Goal: Task Accomplishment & Management: Manage account settings

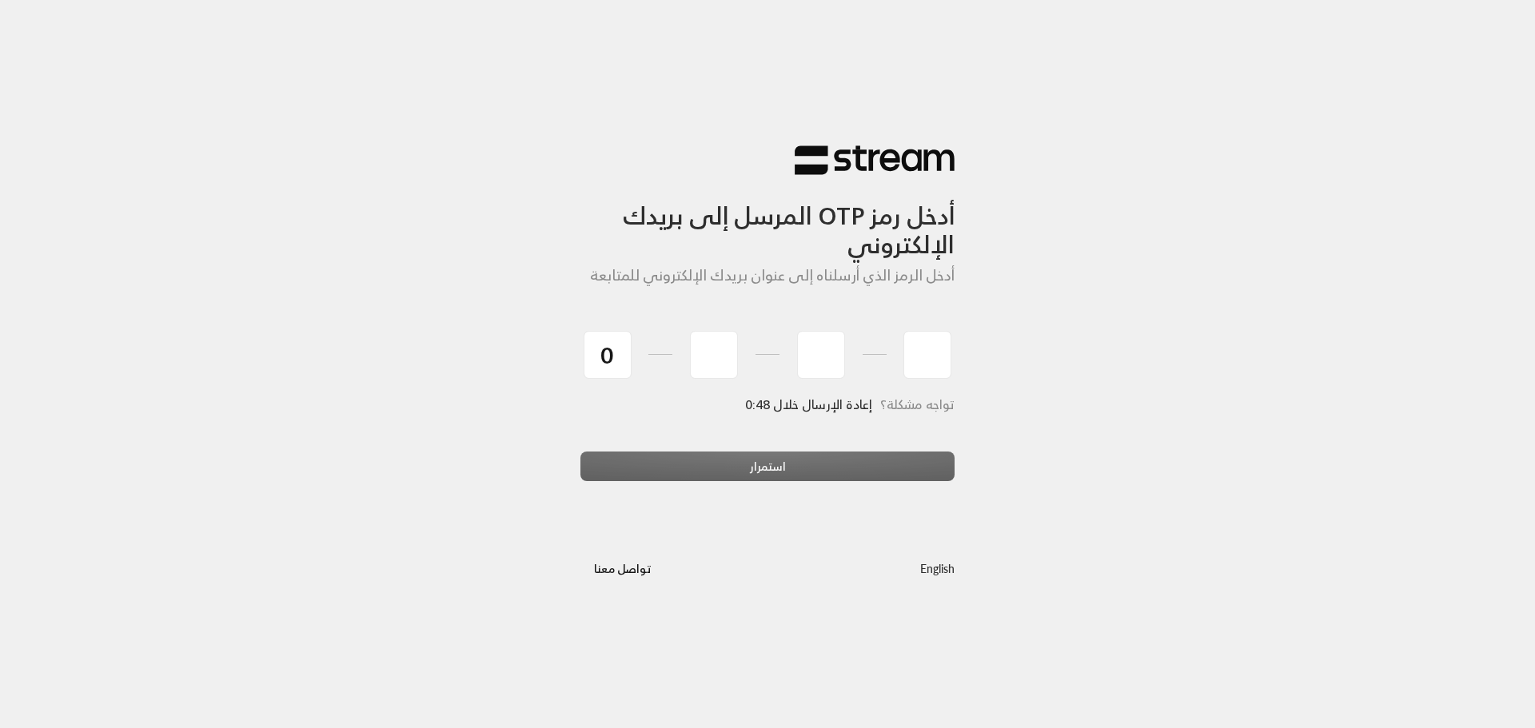
type input "8"
type input "6"
type input "1"
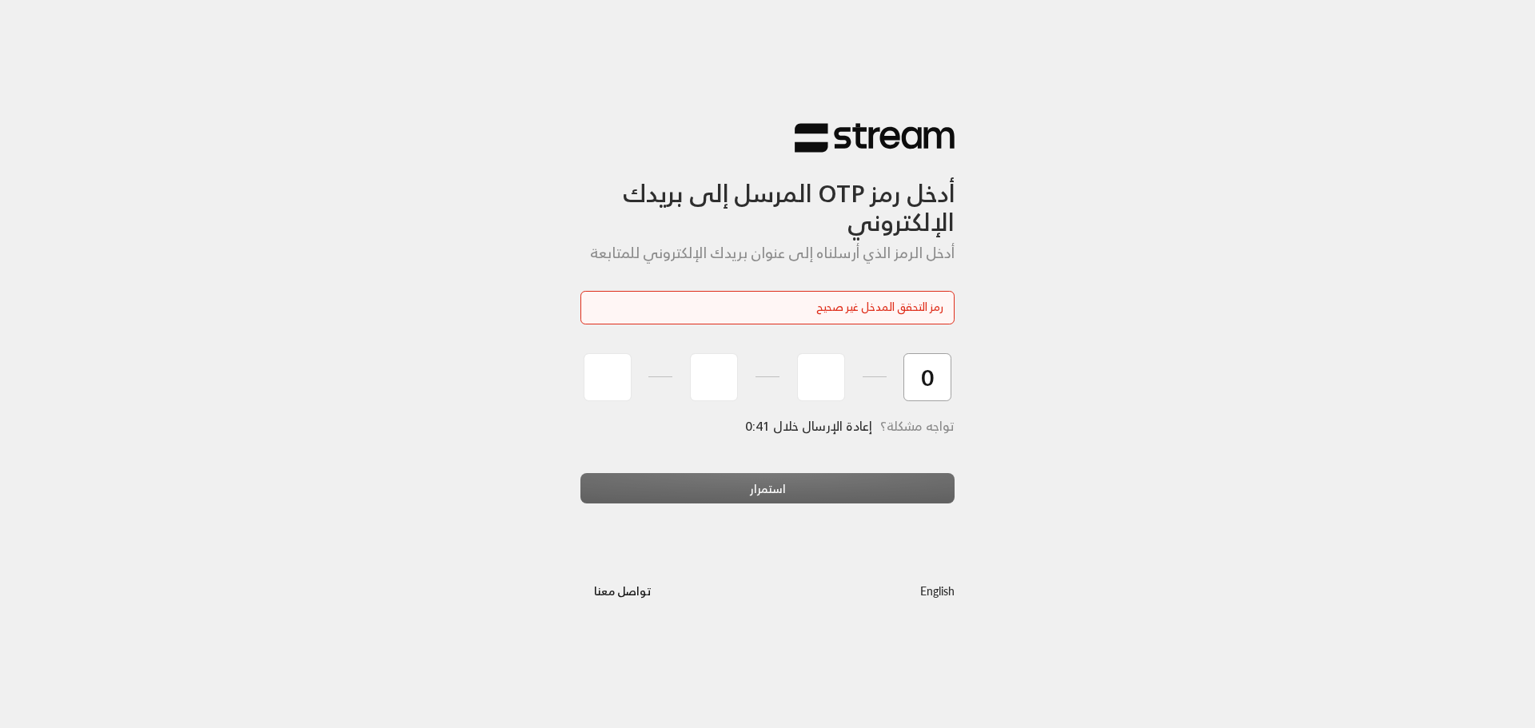
type input "0"
click at [604, 357] on input "tel" at bounding box center [608, 377] width 48 height 48
type input "0"
type input "8"
type input "6"
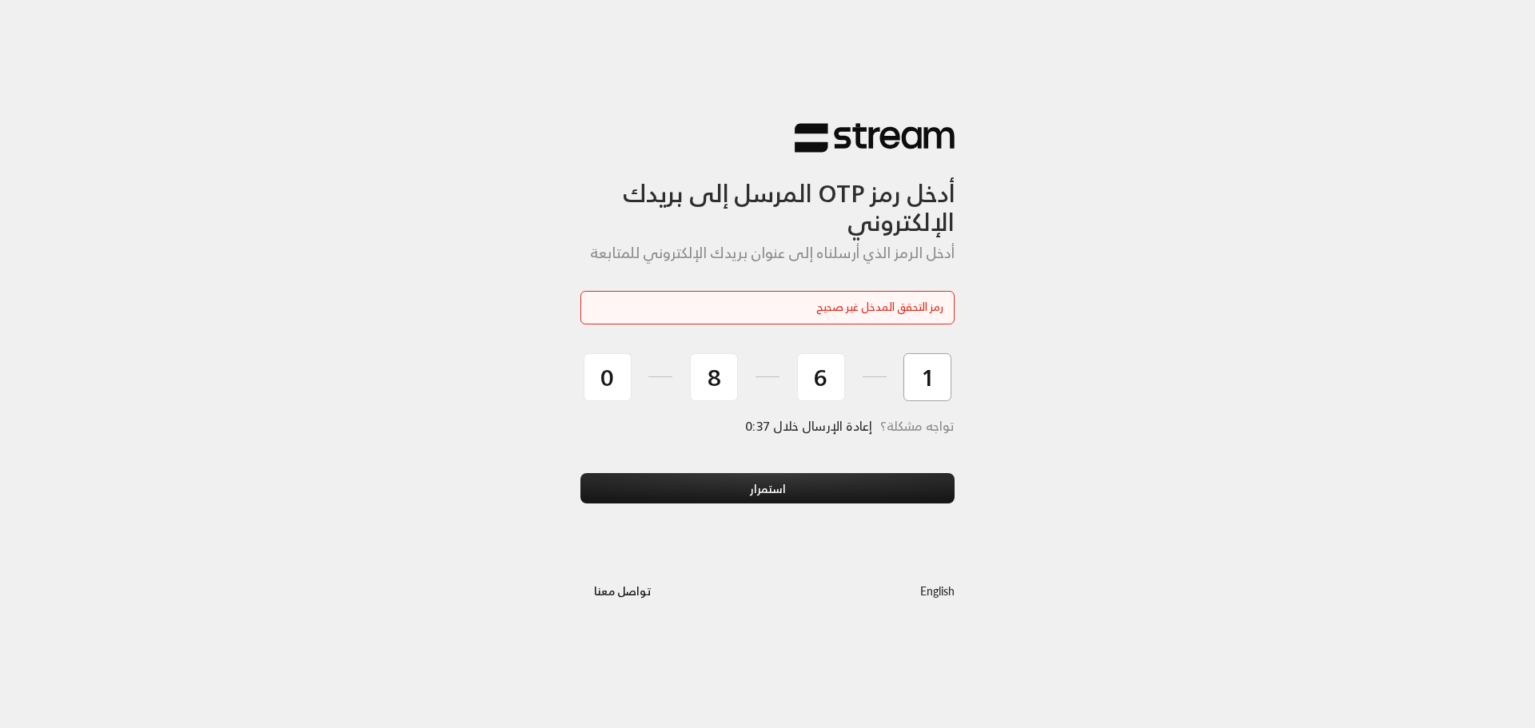
type input "1"
click at [726, 477] on button "استمرار" at bounding box center [767, 488] width 374 height 30
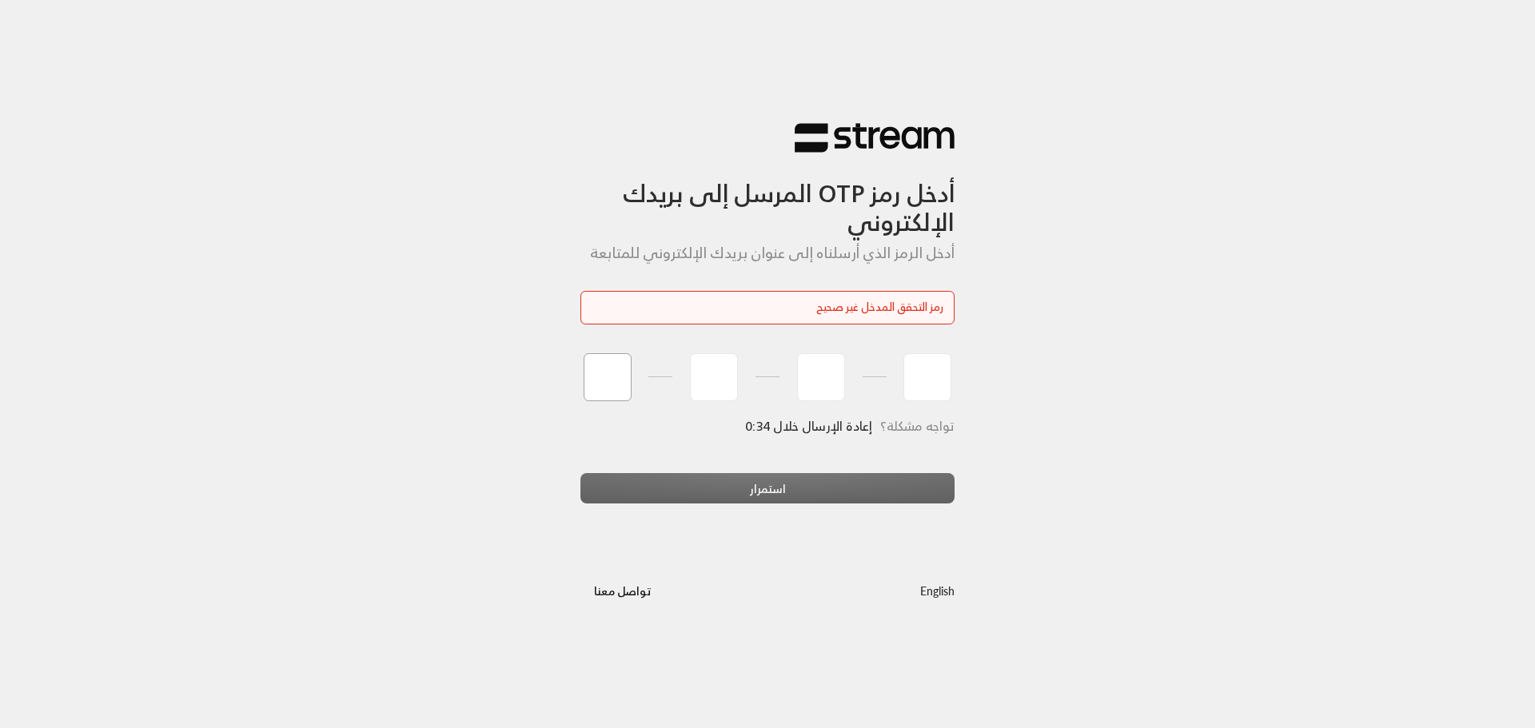
drag, startPoint x: 616, startPoint y: 373, endPoint x: 629, endPoint y: 377, distance: 13.7
click at [616, 373] on input "tel" at bounding box center [608, 377] width 48 height 48
type input "0"
type input "6"
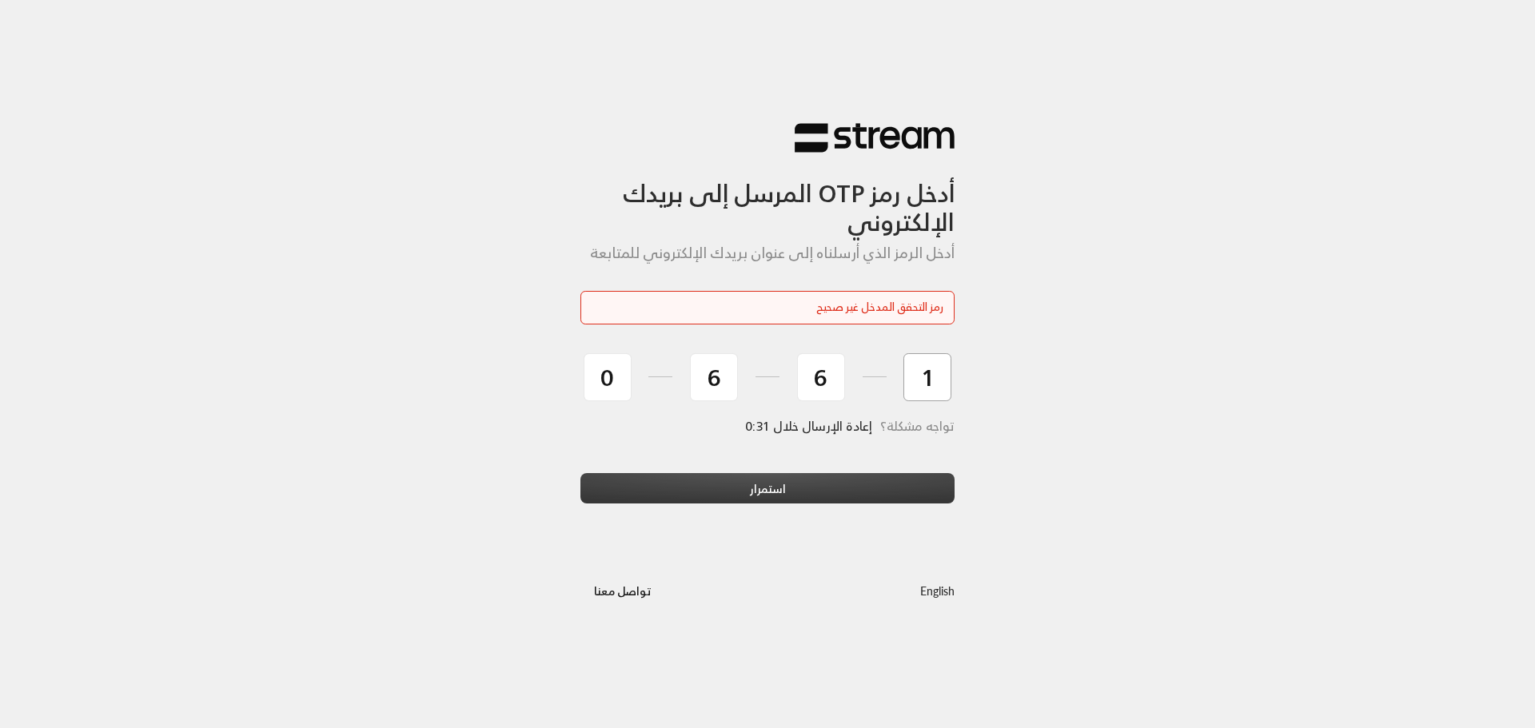
type input "1"
click at [707, 490] on button "استمرار" at bounding box center [767, 488] width 374 height 30
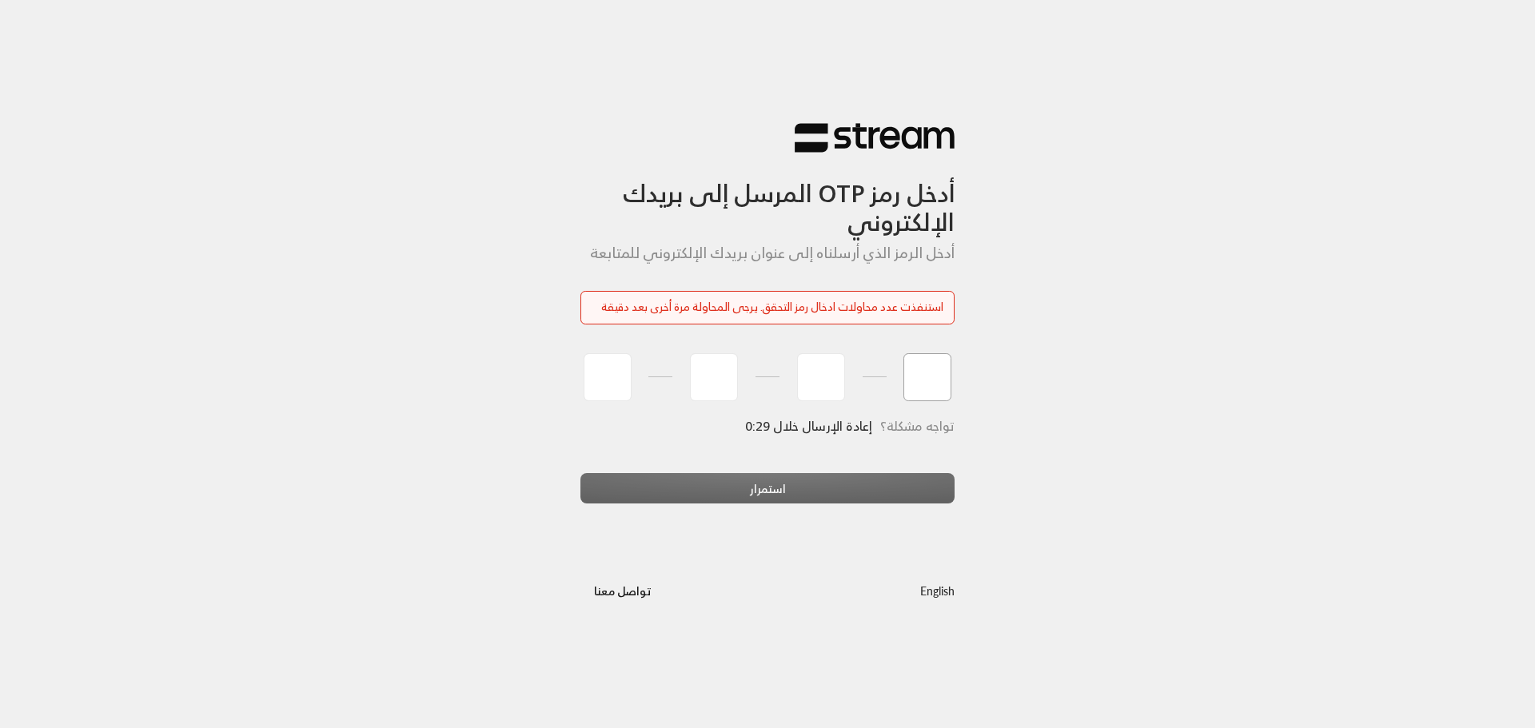
click at [919, 386] on input "tel" at bounding box center [927, 377] width 48 height 48
type input "0"
click at [810, 381] on input "tel" at bounding box center [821, 377] width 48 height 48
type input "6"
click at [716, 386] on input "tel" at bounding box center [714, 377] width 48 height 48
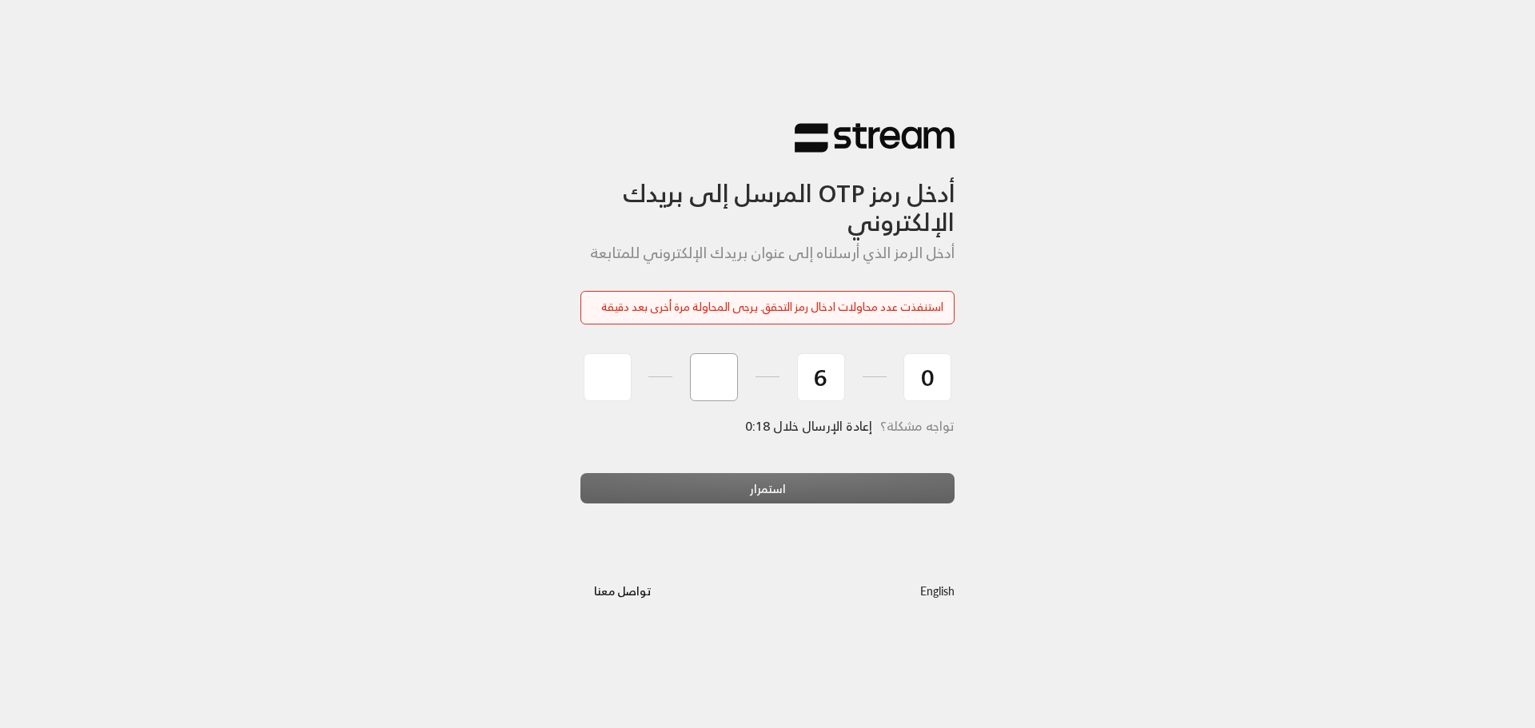
type input "6"
click at [616, 384] on input "tel" at bounding box center [608, 377] width 48 height 48
type input "1"
click at [772, 493] on button "استمرار" at bounding box center [767, 488] width 374 height 30
click at [597, 385] on input "tel" at bounding box center [608, 377] width 48 height 48
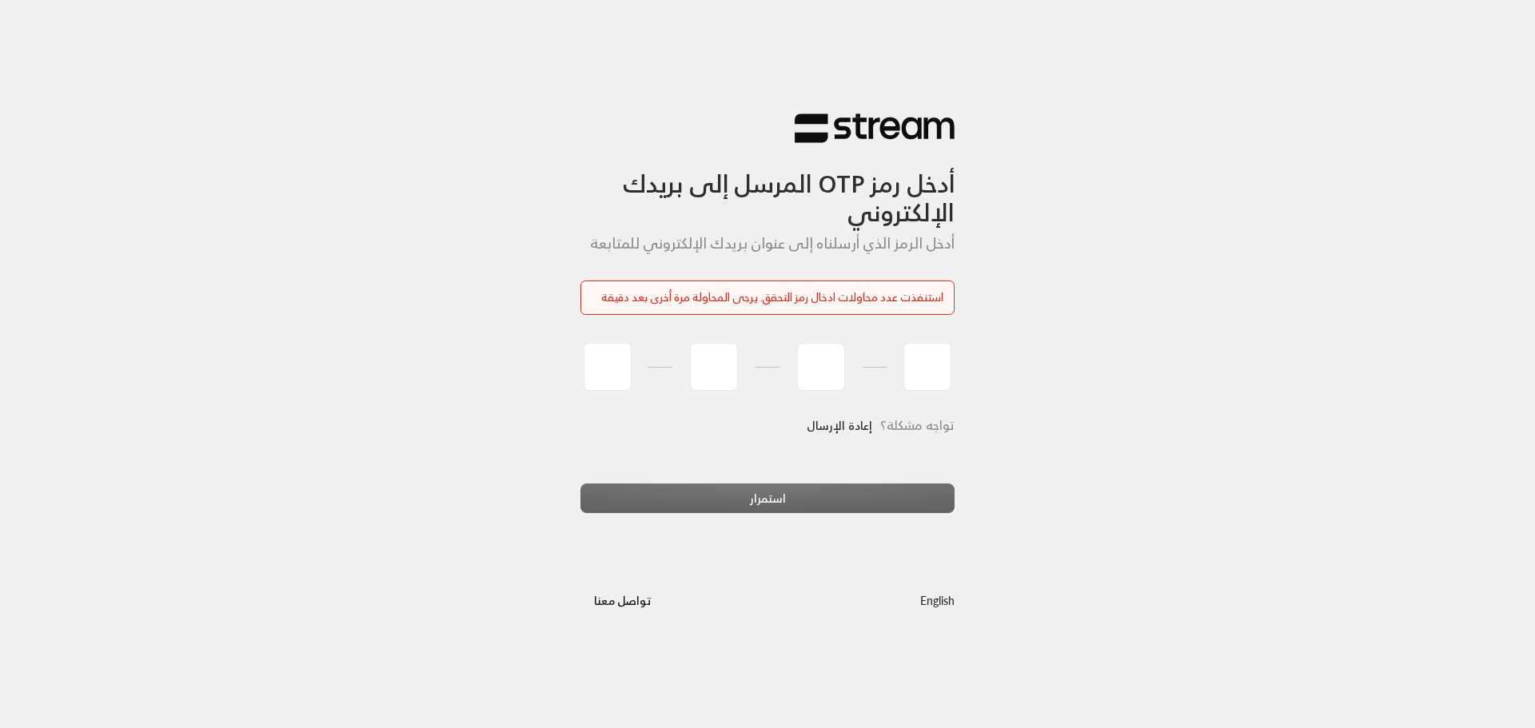
click at [1100, 398] on div "أدخل رمز OTP المرسل إلى بريدك الإلكتروني أدخل الرمز الذي أرسلناه إلى عنوان بريد…" at bounding box center [767, 364] width 1535 height 728
click at [853, 427] on link "إعادة الإرسال" at bounding box center [840, 425] width 66 height 33
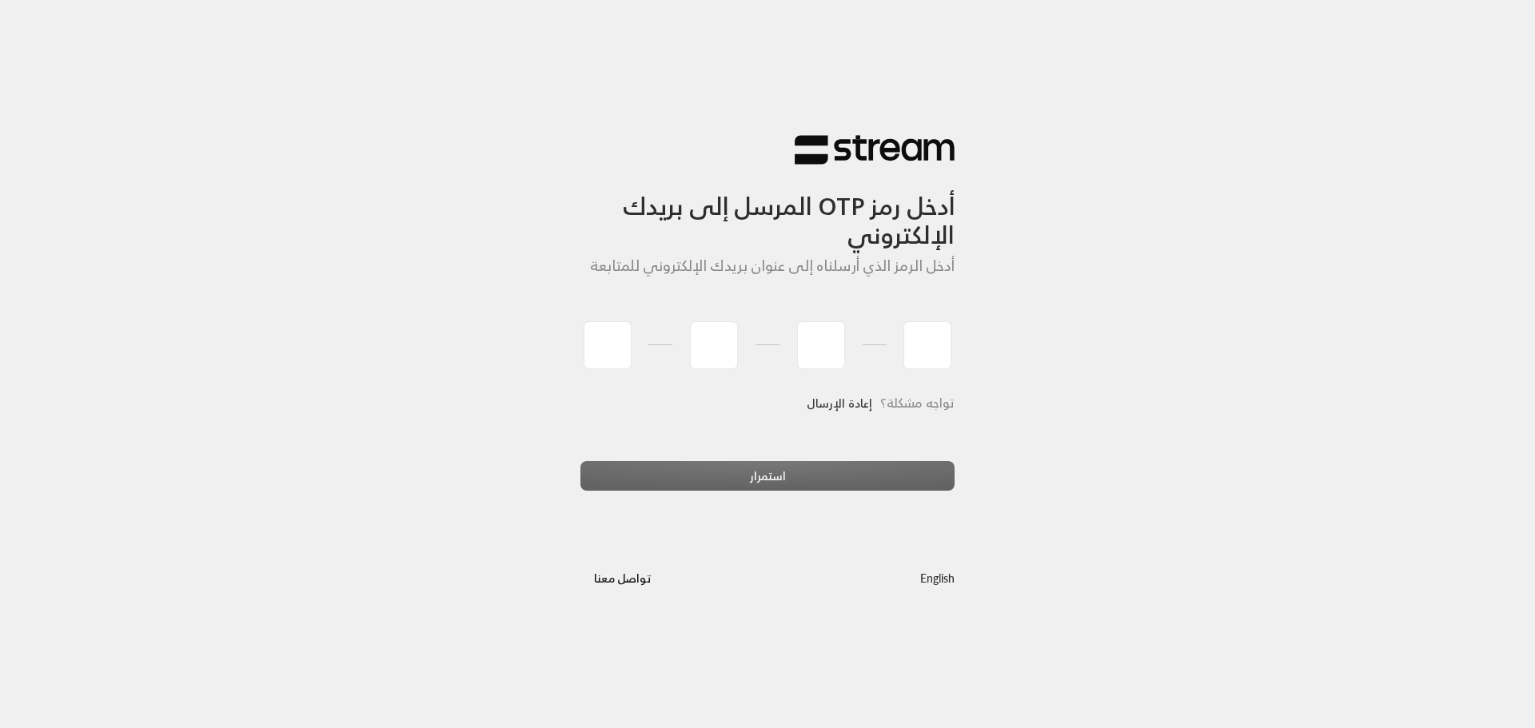
click at [847, 406] on link "إعادة الإرسال" at bounding box center [840, 403] width 66 height 33
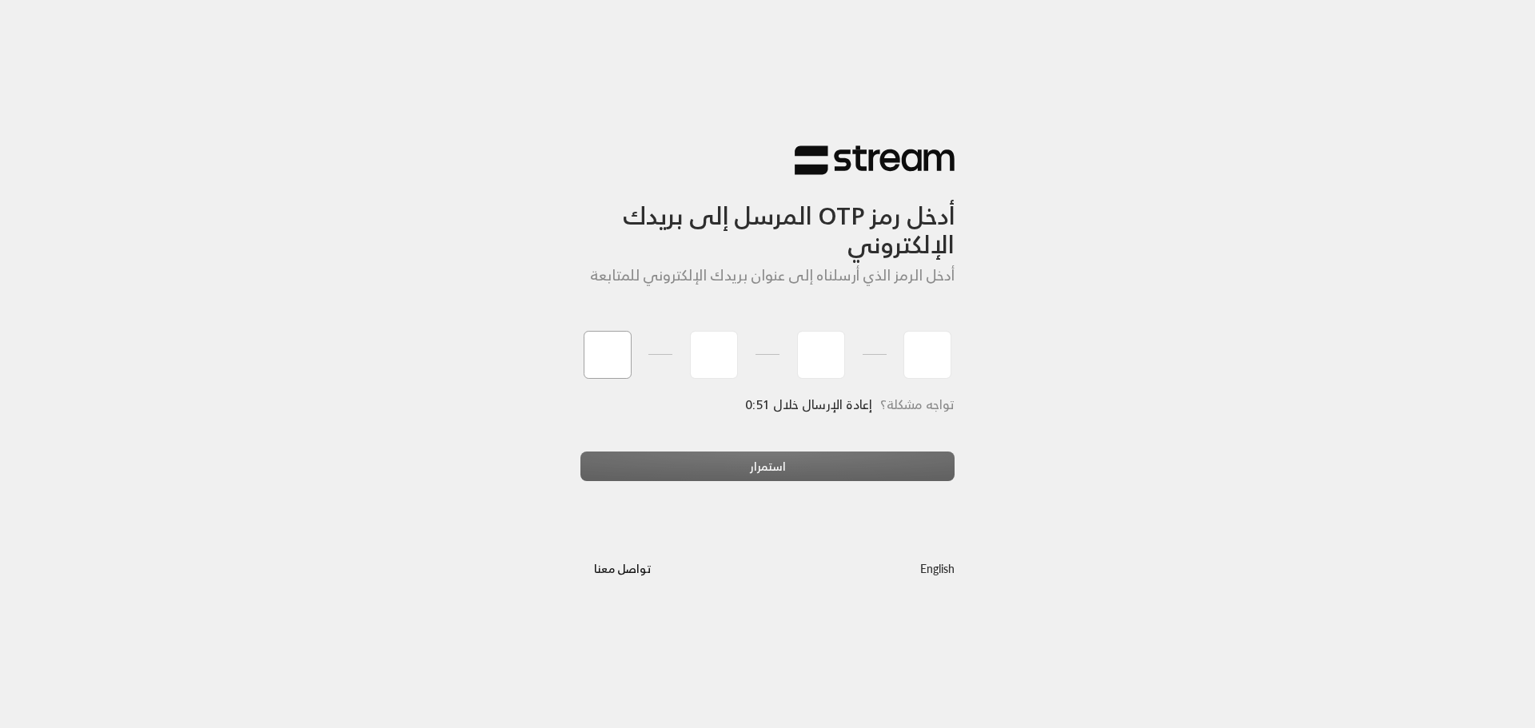
type input "9"
type input "6"
type input "7"
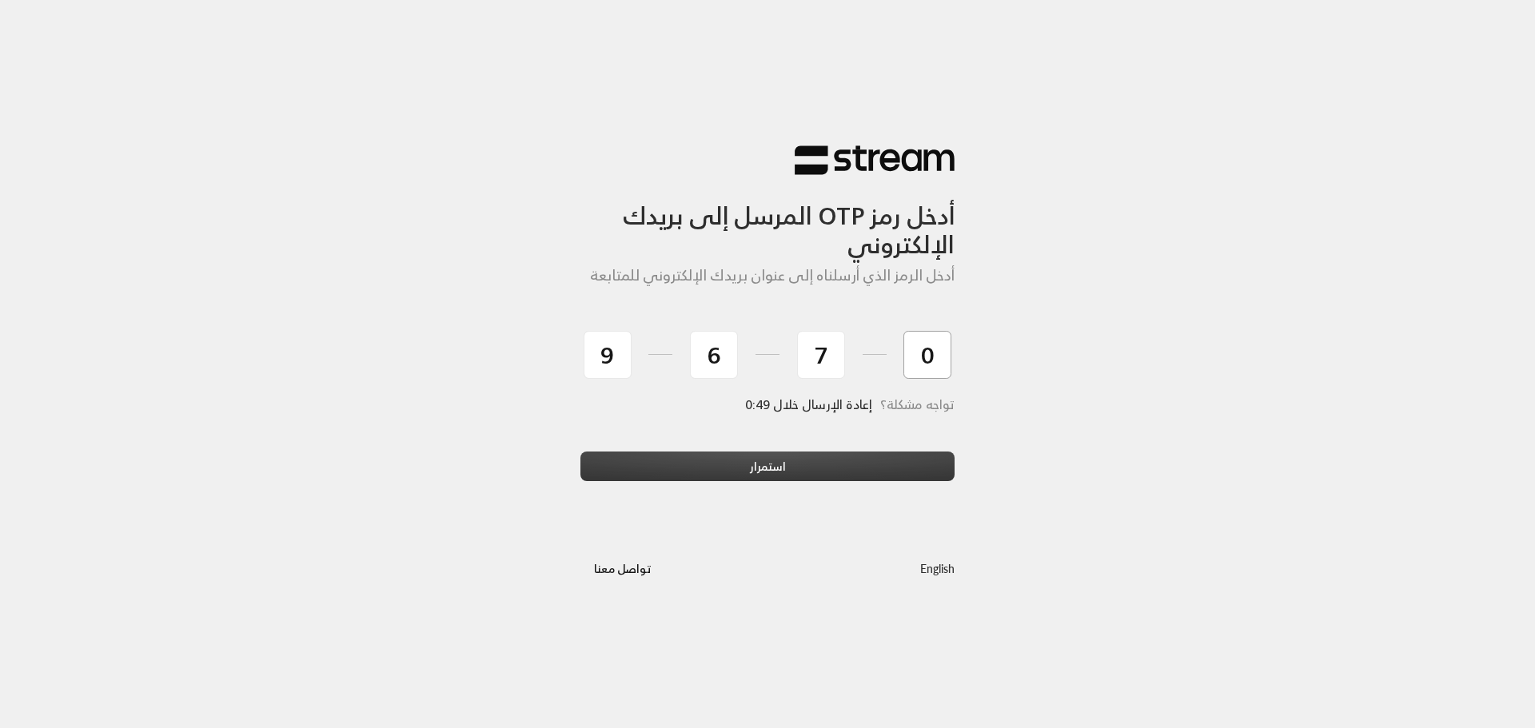
type input "0"
click at [706, 460] on button "استمرار" at bounding box center [767, 467] width 374 height 30
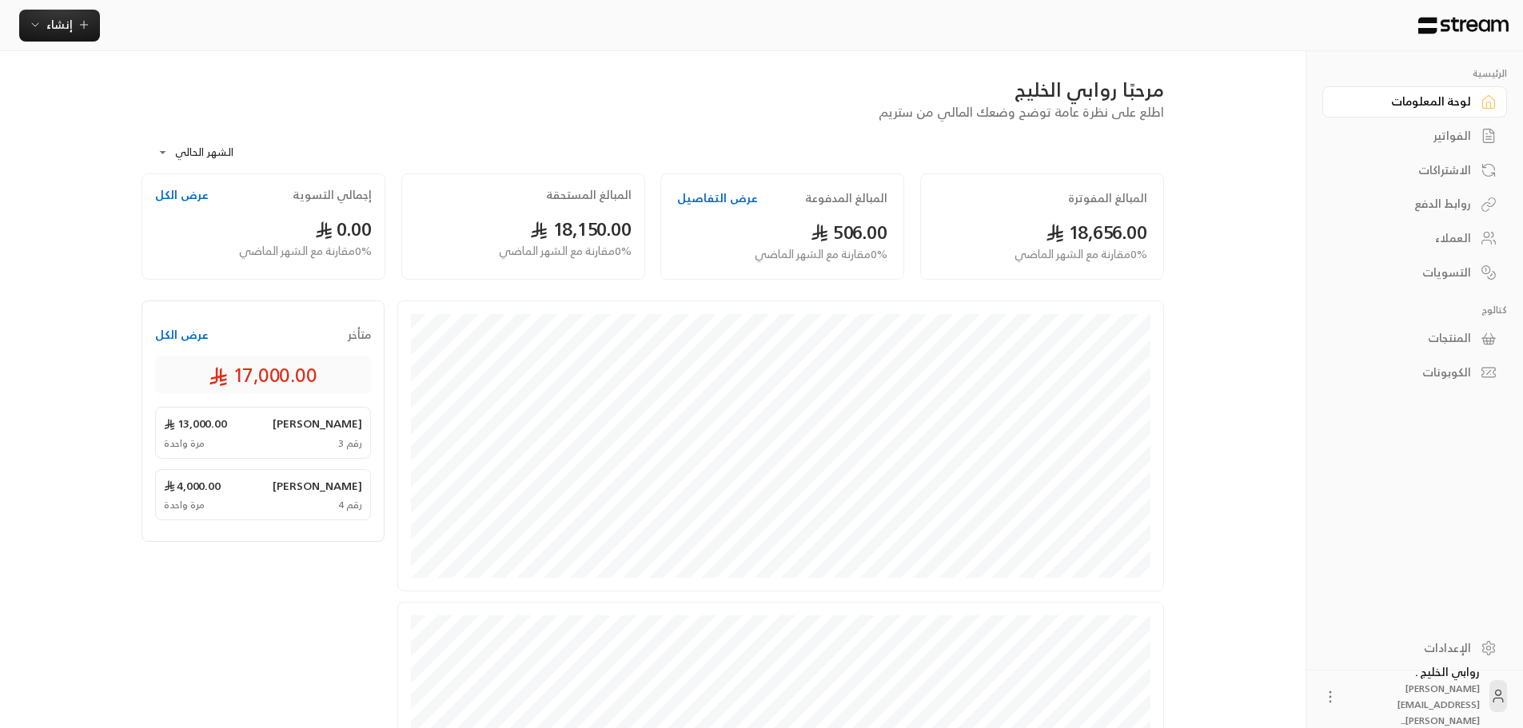
click at [1413, 133] on div "الفواتير" at bounding box center [1406, 136] width 129 height 16
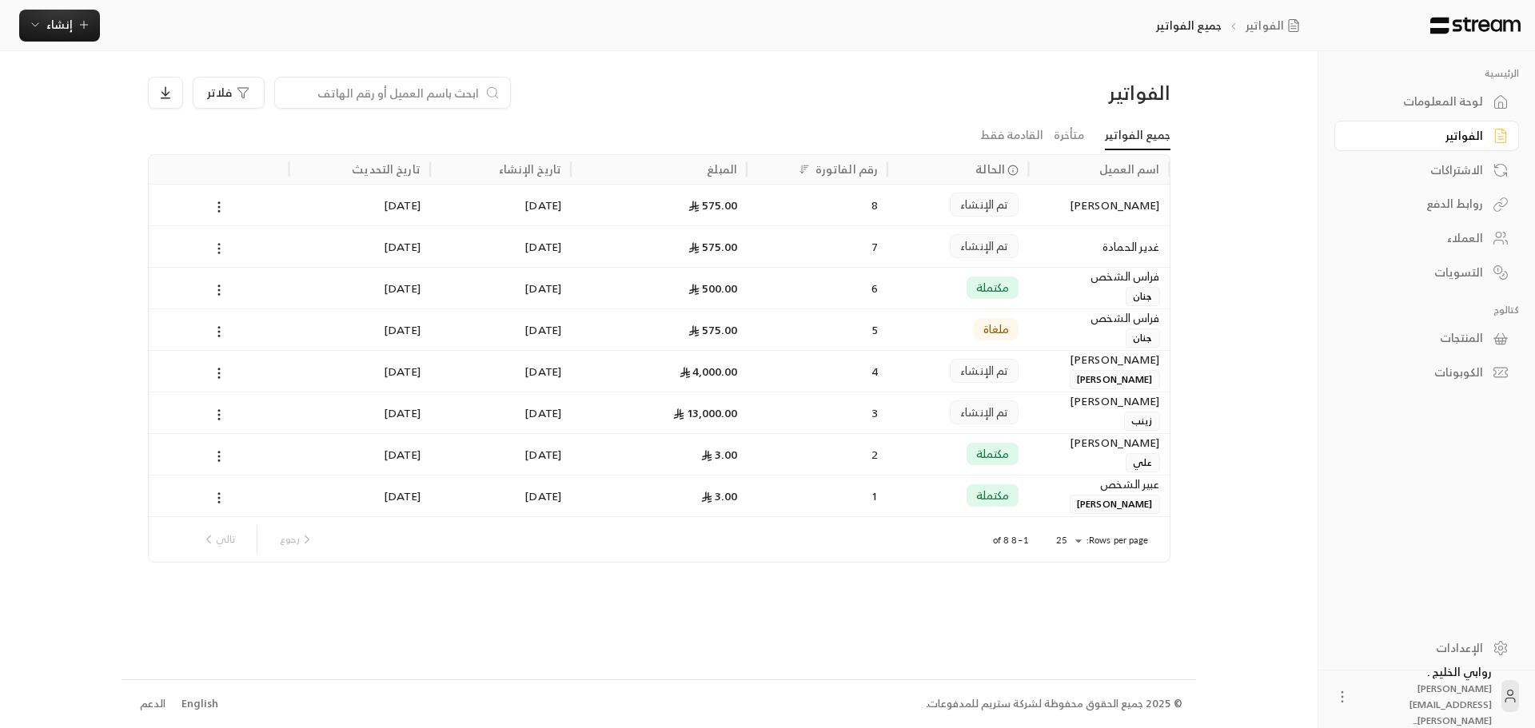
click at [219, 253] on circle at bounding box center [219, 253] width 2 height 2
click at [234, 294] on li "عرض" at bounding box center [237, 290] width 41 height 29
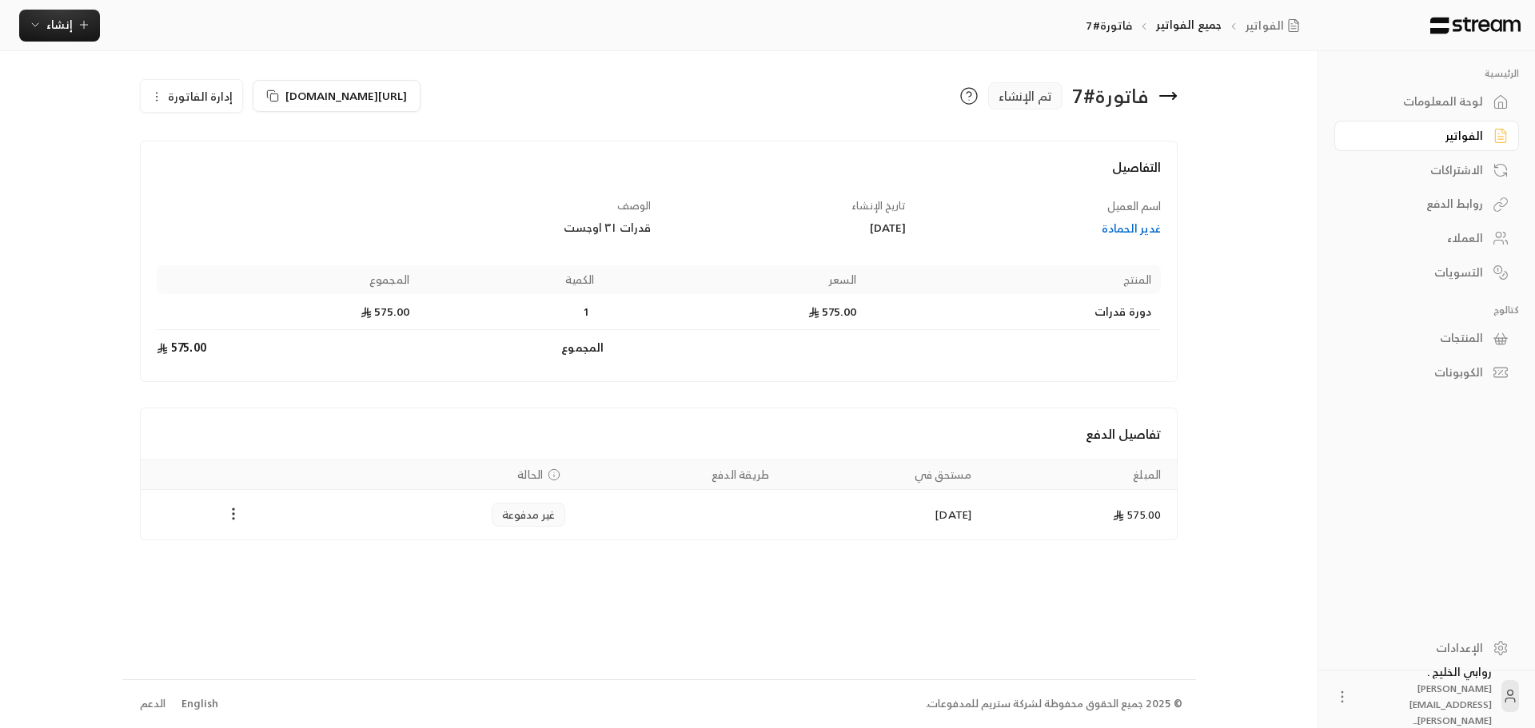
click at [232, 517] on icon "Payments" at bounding box center [233, 514] width 16 height 16
click at [290, 558] on li "تغيير الحالة الى مدفوعة" at bounding box center [293, 555] width 123 height 29
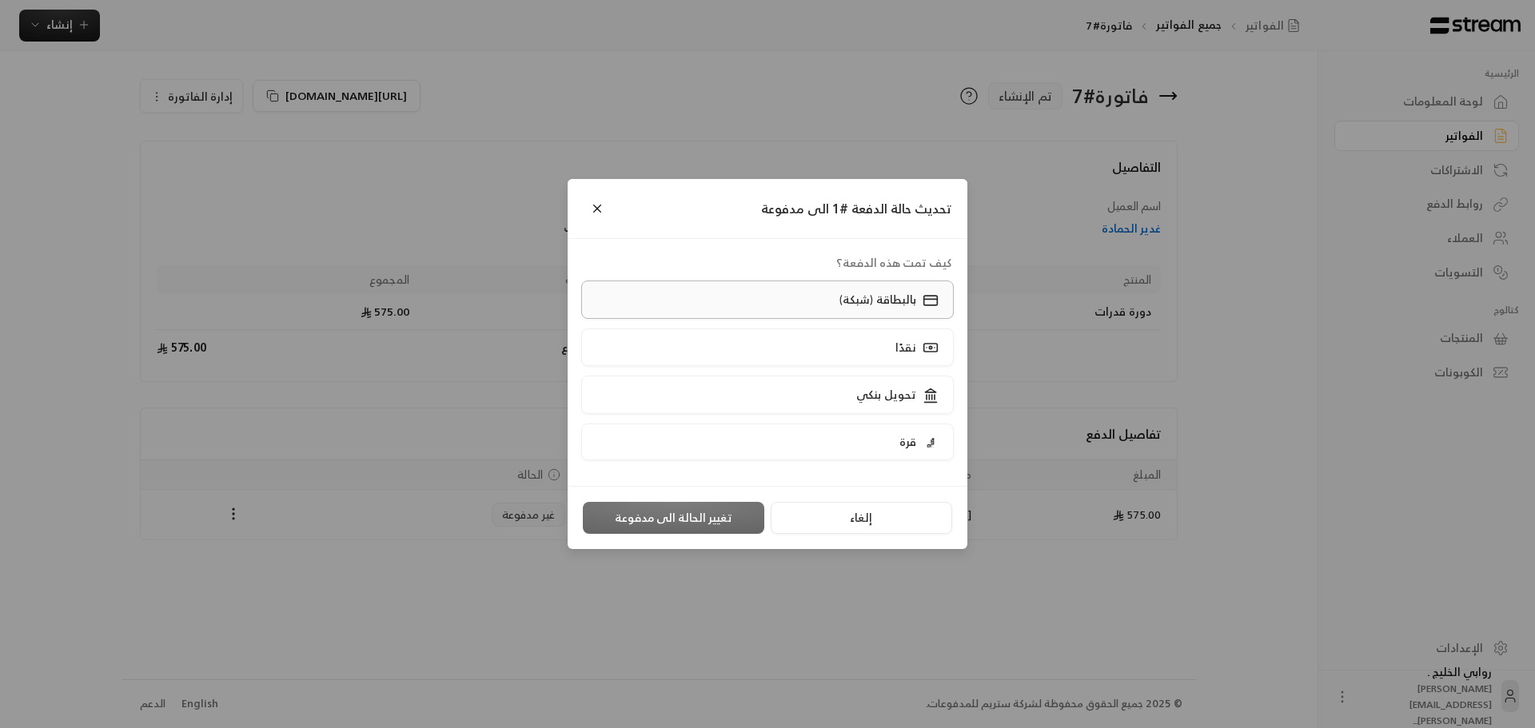
click at [773, 298] on label "بالبطاقة (شبكة)" at bounding box center [767, 300] width 373 height 38
click at [652, 519] on button "تغيير الحالة الى مدفوعة" at bounding box center [673, 518] width 181 height 32
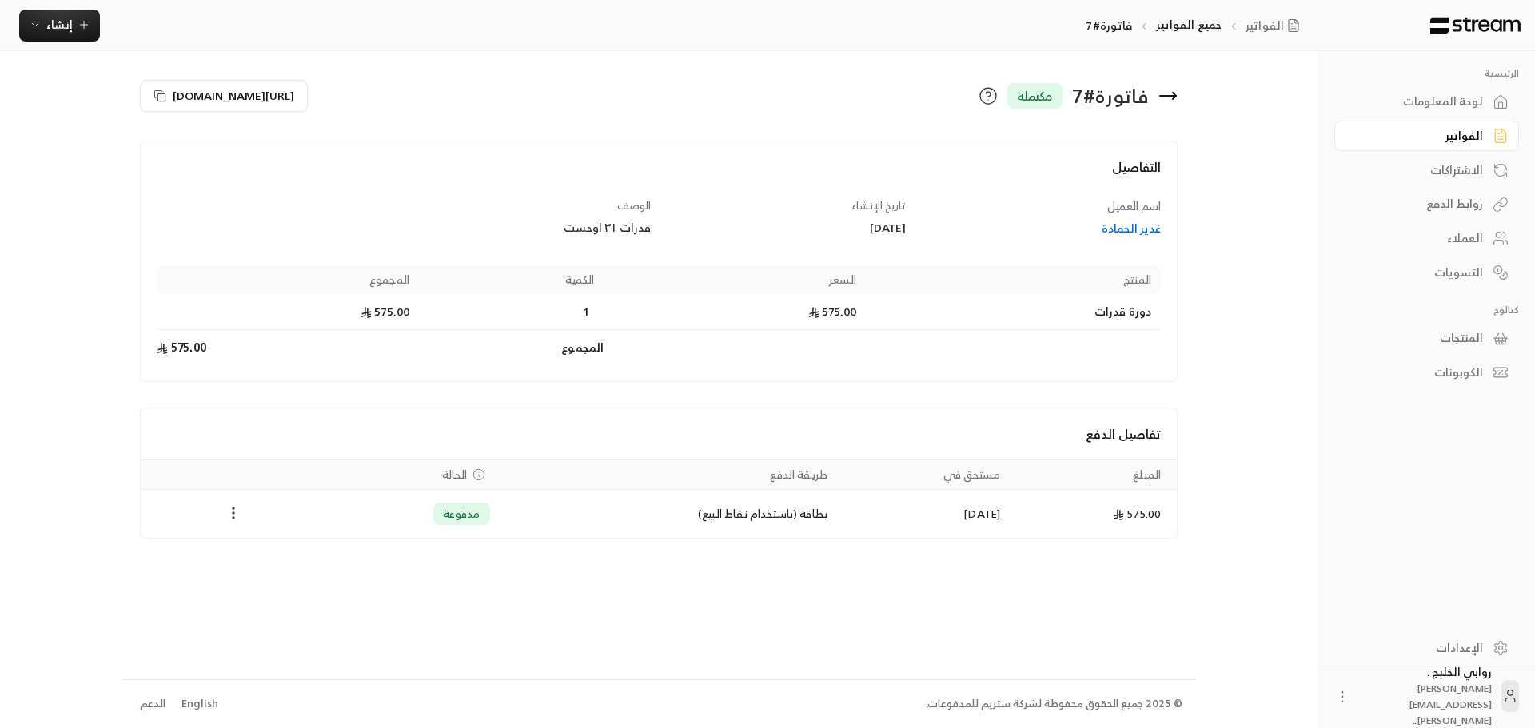
click at [240, 514] on icon "Payments" at bounding box center [233, 513] width 16 height 16
click at [224, 536] on div "تحميل الفاتورة استرداد" at bounding box center [273, 569] width 98 height 78
click at [256, 554] on li "تحميل الفاتورة" at bounding box center [273, 554] width 82 height 29
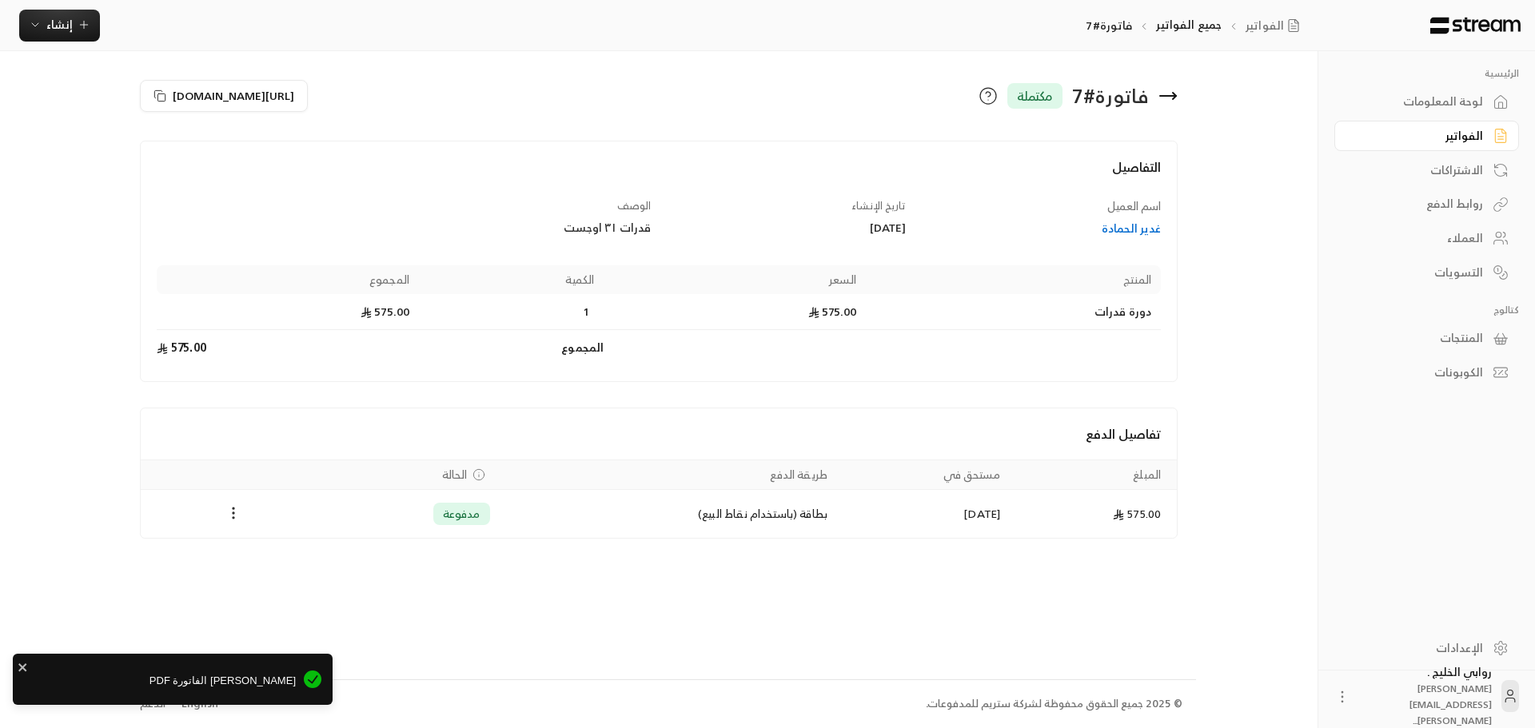
click at [268, 685] on span "[PERSON_NAME] الفاتورة PDF" at bounding box center [160, 681] width 272 height 16
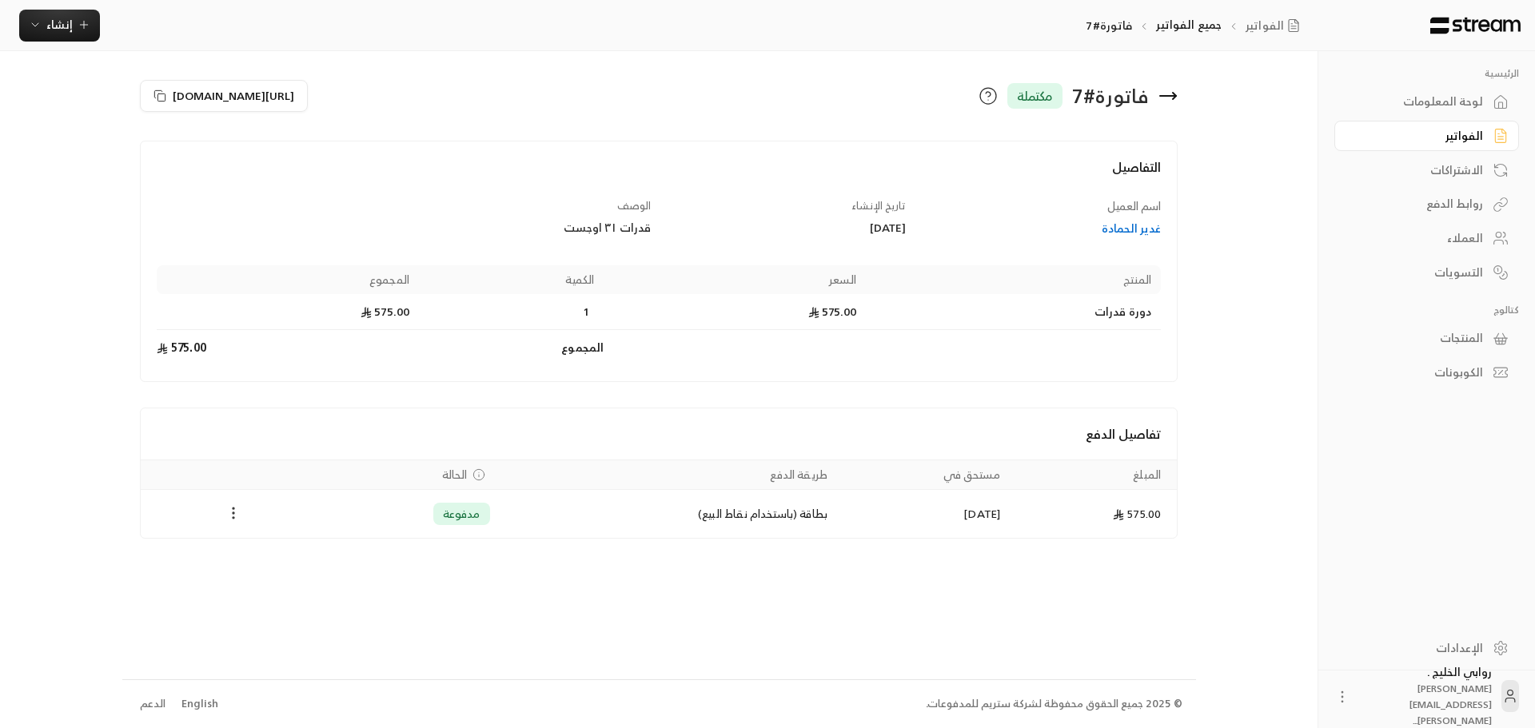
click at [233, 521] on icon "Payments" at bounding box center [233, 513] width 16 height 16
click at [246, 556] on li "تحميل الفاتورة" at bounding box center [273, 554] width 82 height 29
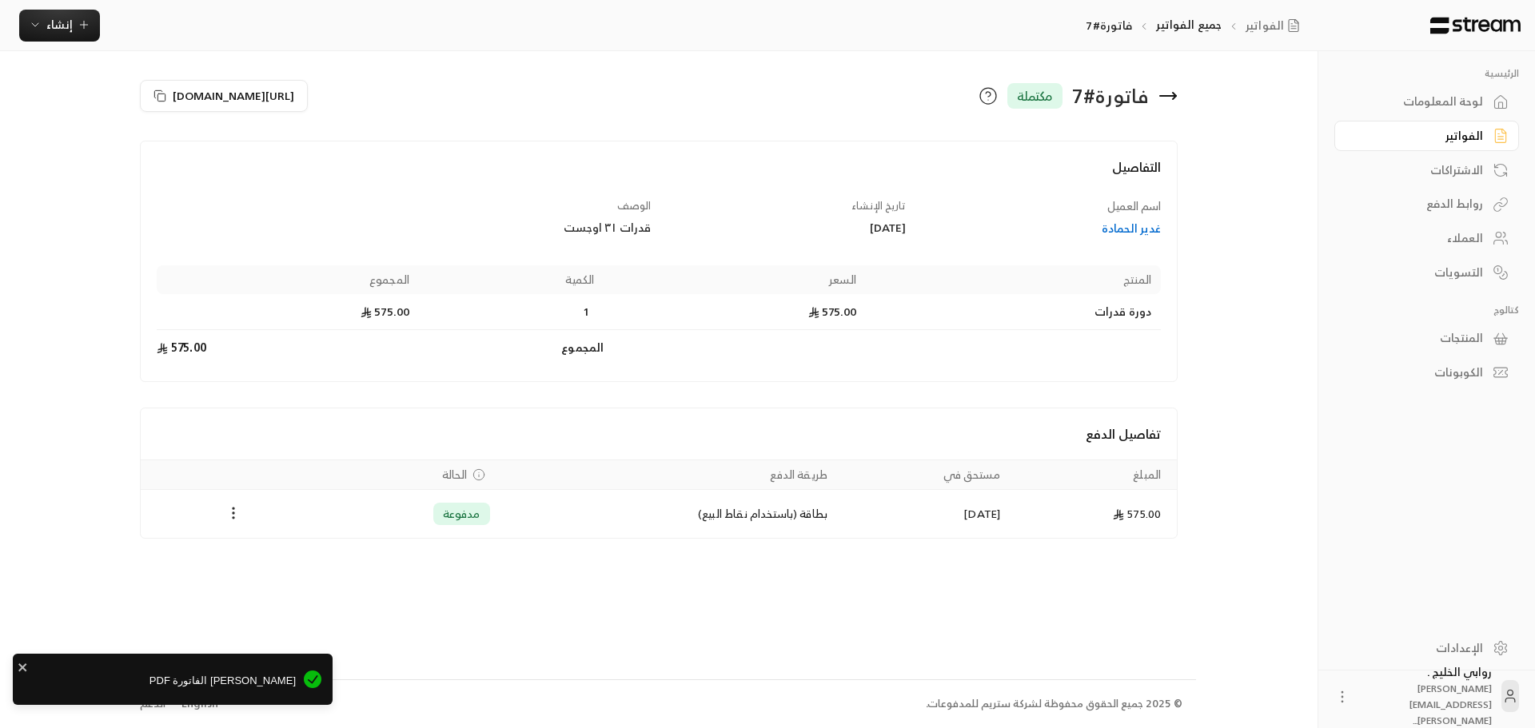
click at [246, 682] on span "[PERSON_NAME] الفاتورة PDF" at bounding box center [160, 681] width 272 height 16
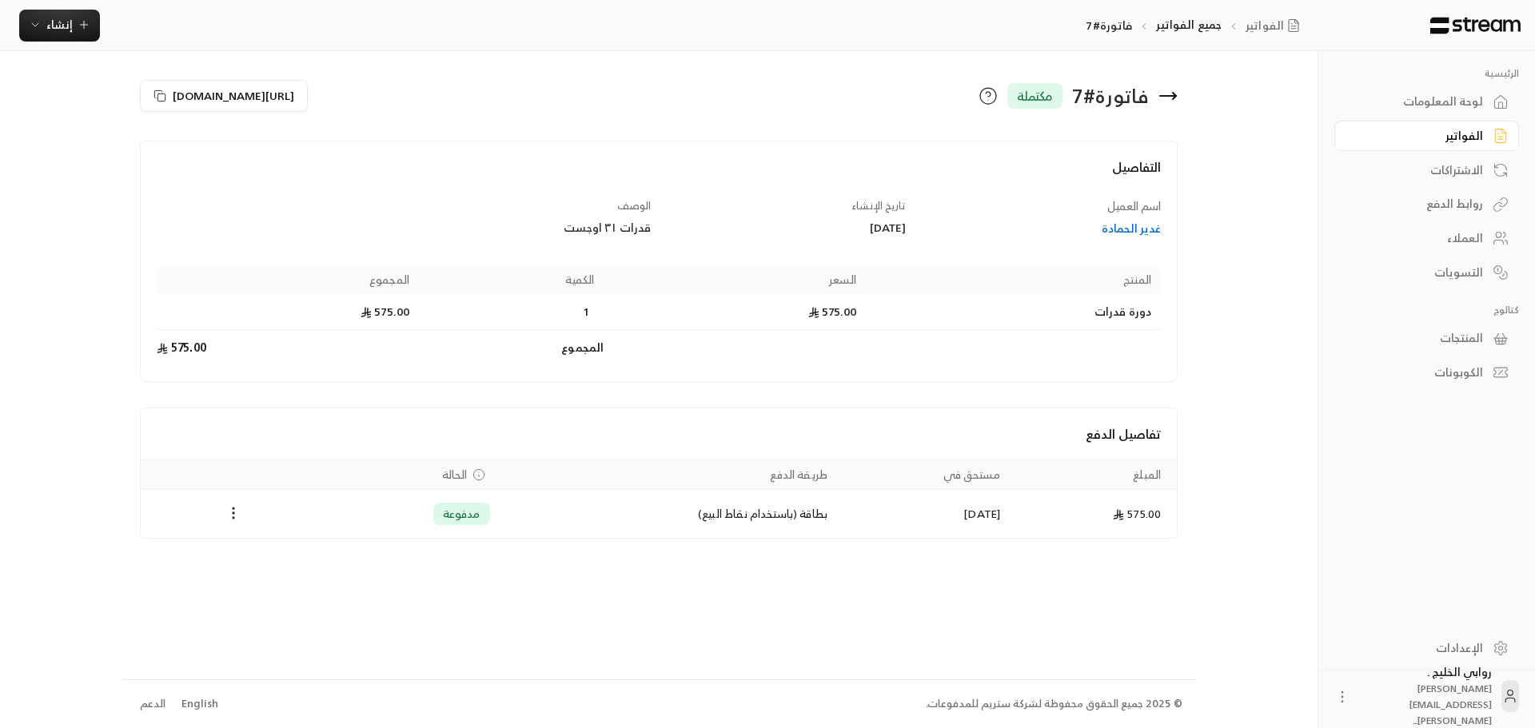
click at [1417, 138] on div "الفواتير" at bounding box center [1418, 136] width 129 height 16
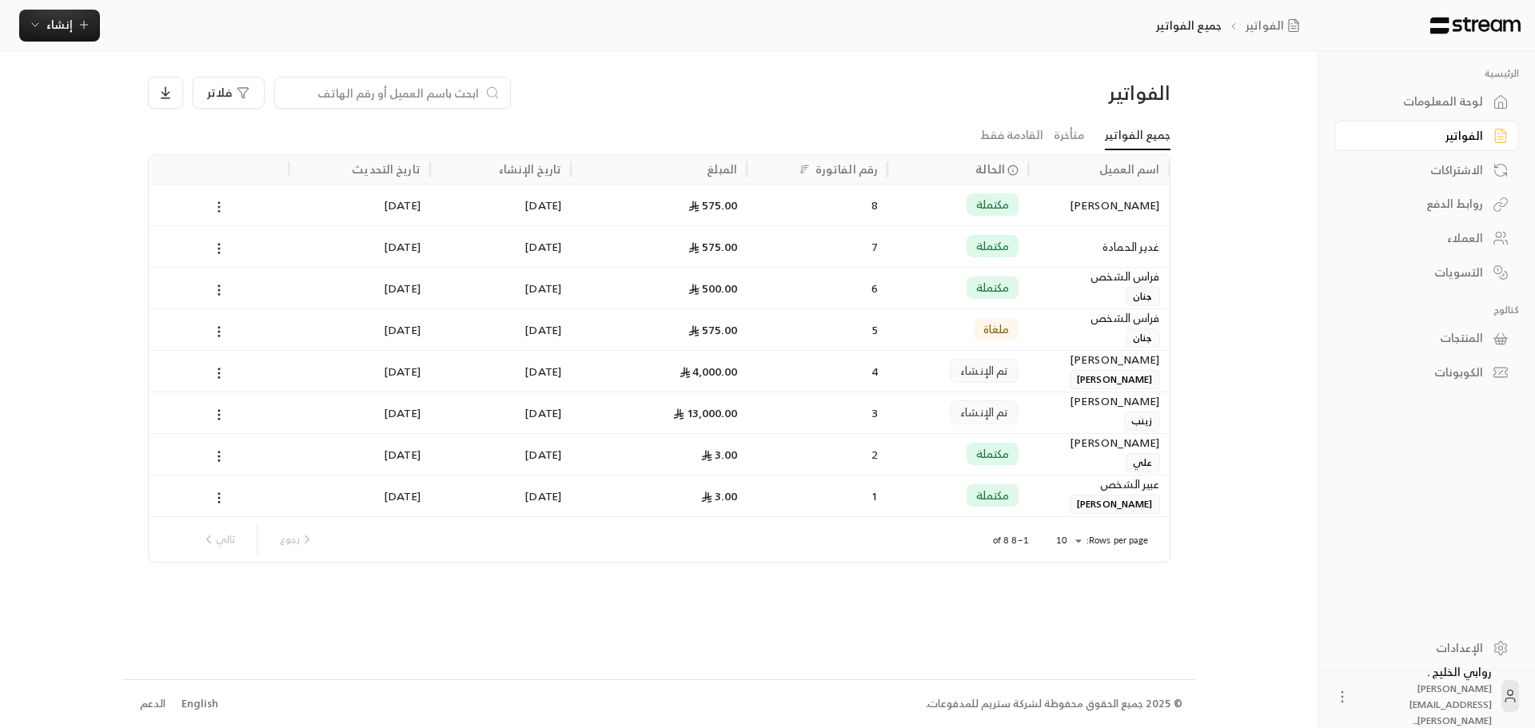
click at [219, 207] on circle at bounding box center [219, 207] width 2 height 2
click at [236, 253] on li "عرض" at bounding box center [237, 248] width 41 height 29
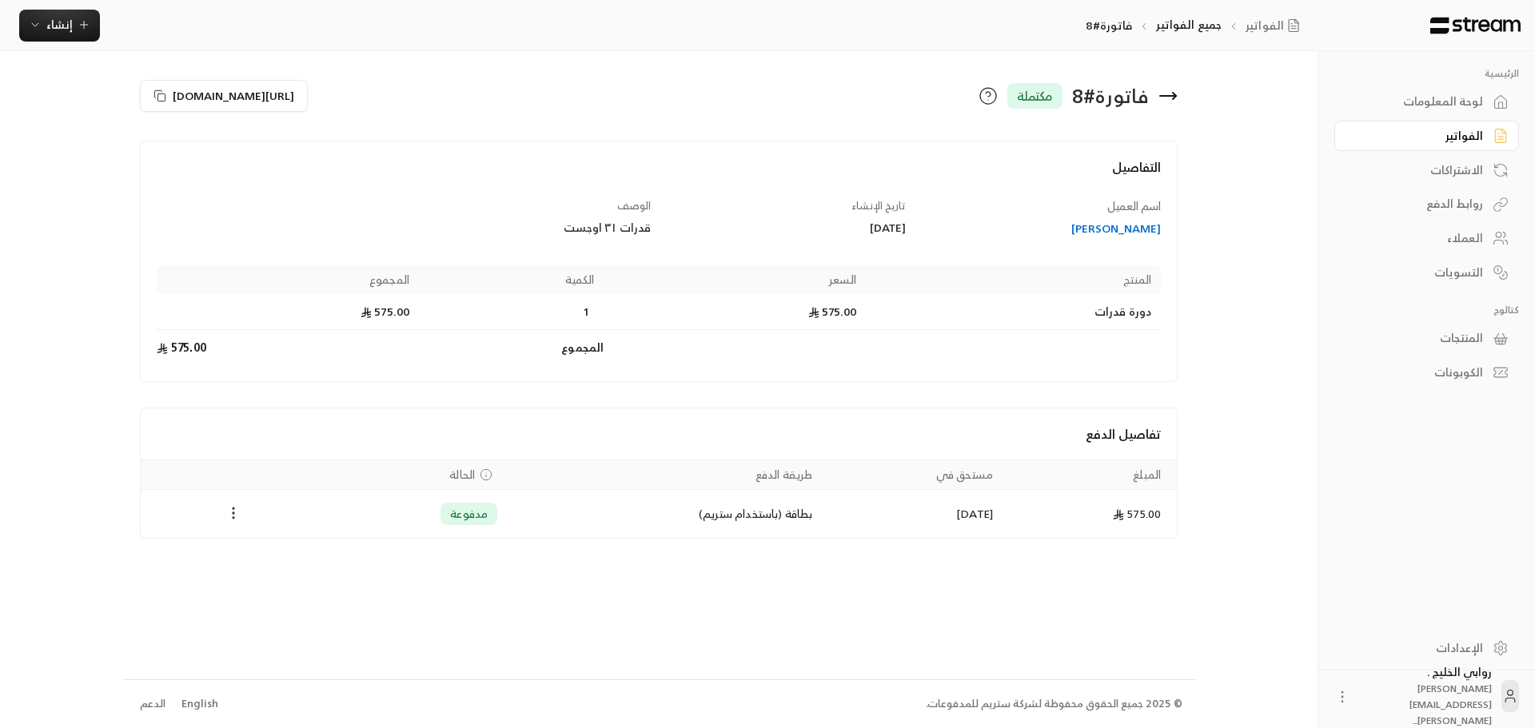
click at [233, 518] on circle "Payments" at bounding box center [234, 518] width 2 height 2
click at [255, 538] on ul "تحميل الفاتورة استرداد" at bounding box center [273, 569] width 90 height 70
click at [249, 563] on li "تحميل الفاتورة" at bounding box center [273, 554] width 82 height 29
click at [1462, 30] on img at bounding box center [1476, 26] width 94 height 18
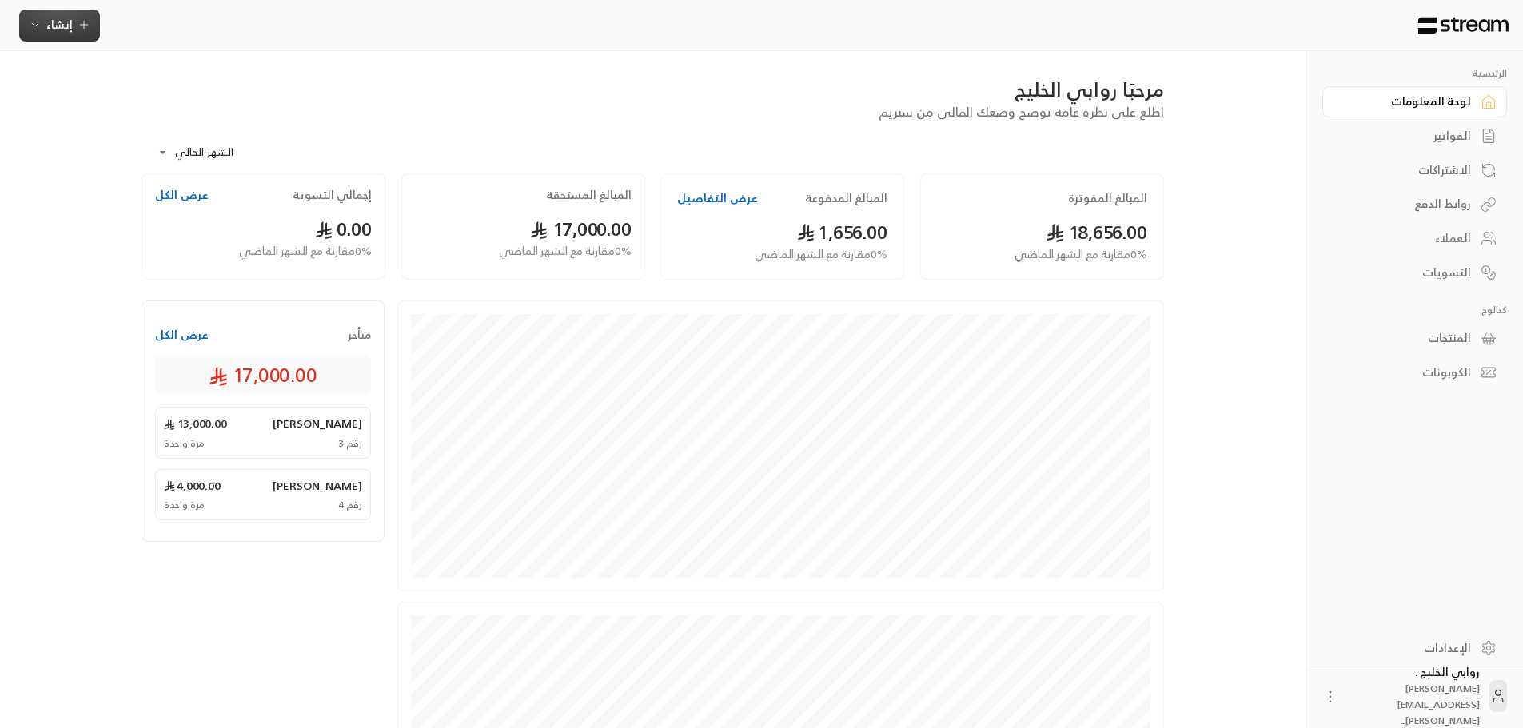
click at [64, 24] on span "إنشاء" at bounding box center [59, 24] width 26 height 20
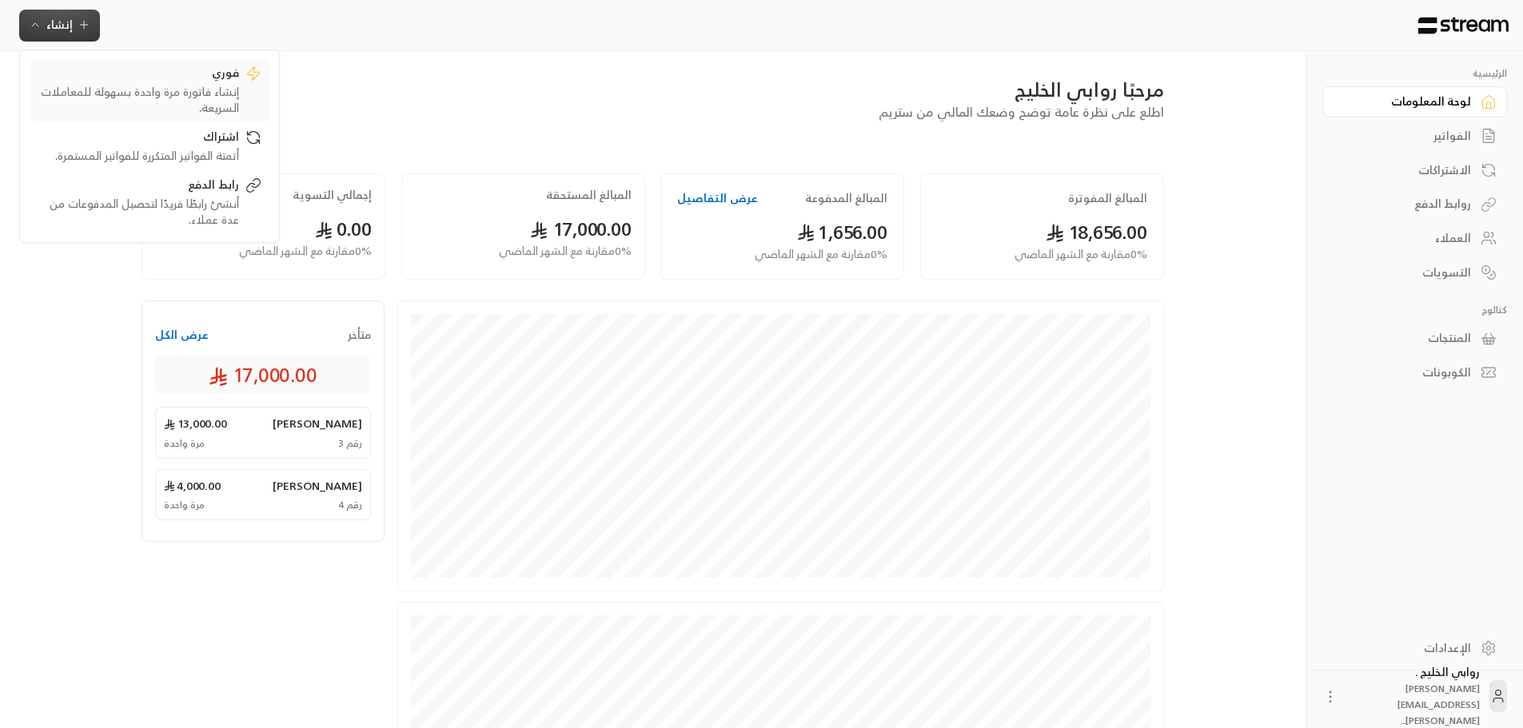
click at [189, 86] on div "إنشاء فاتورة مرة واحدة بسهولة للمعاملات السريعة." at bounding box center [138, 100] width 201 height 32
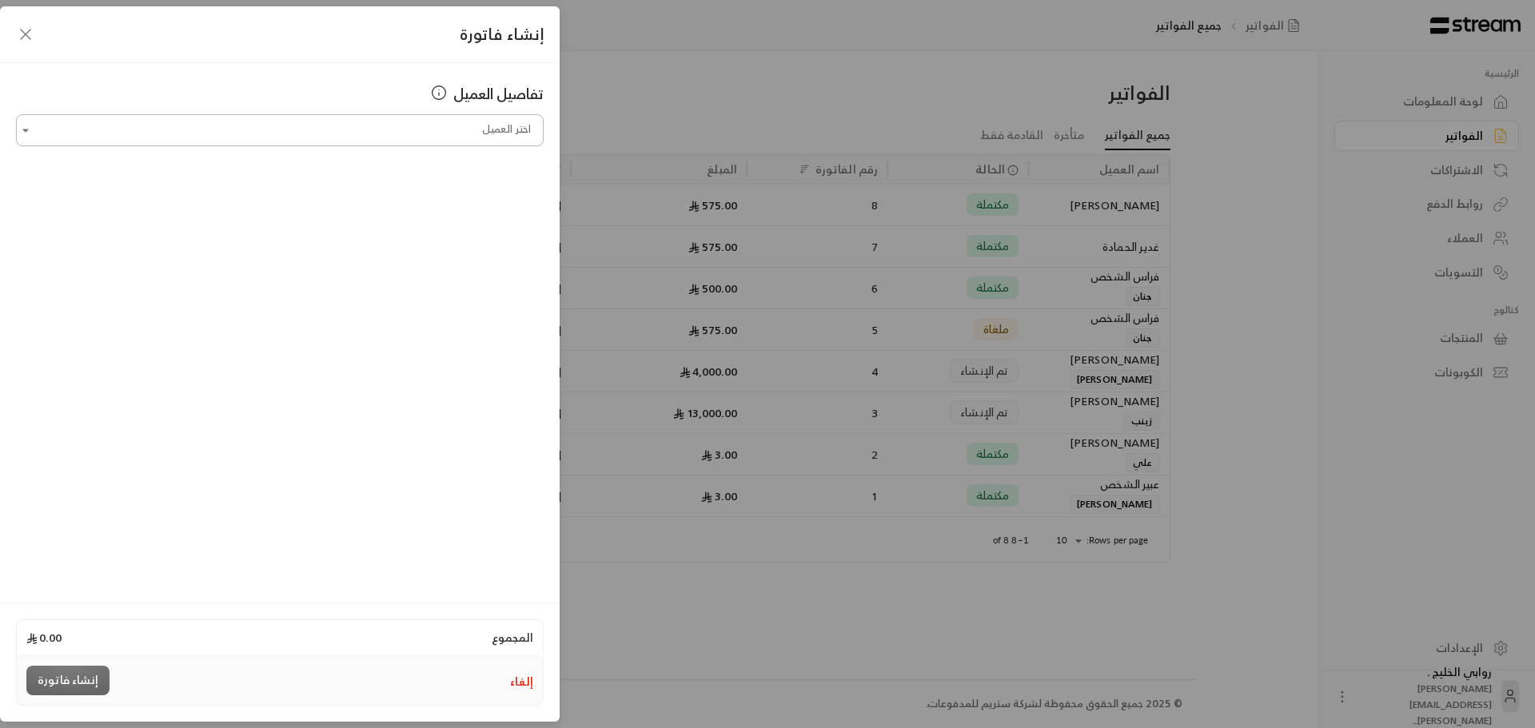
click at [413, 133] on input "اختر العميل" at bounding box center [280, 131] width 528 height 28
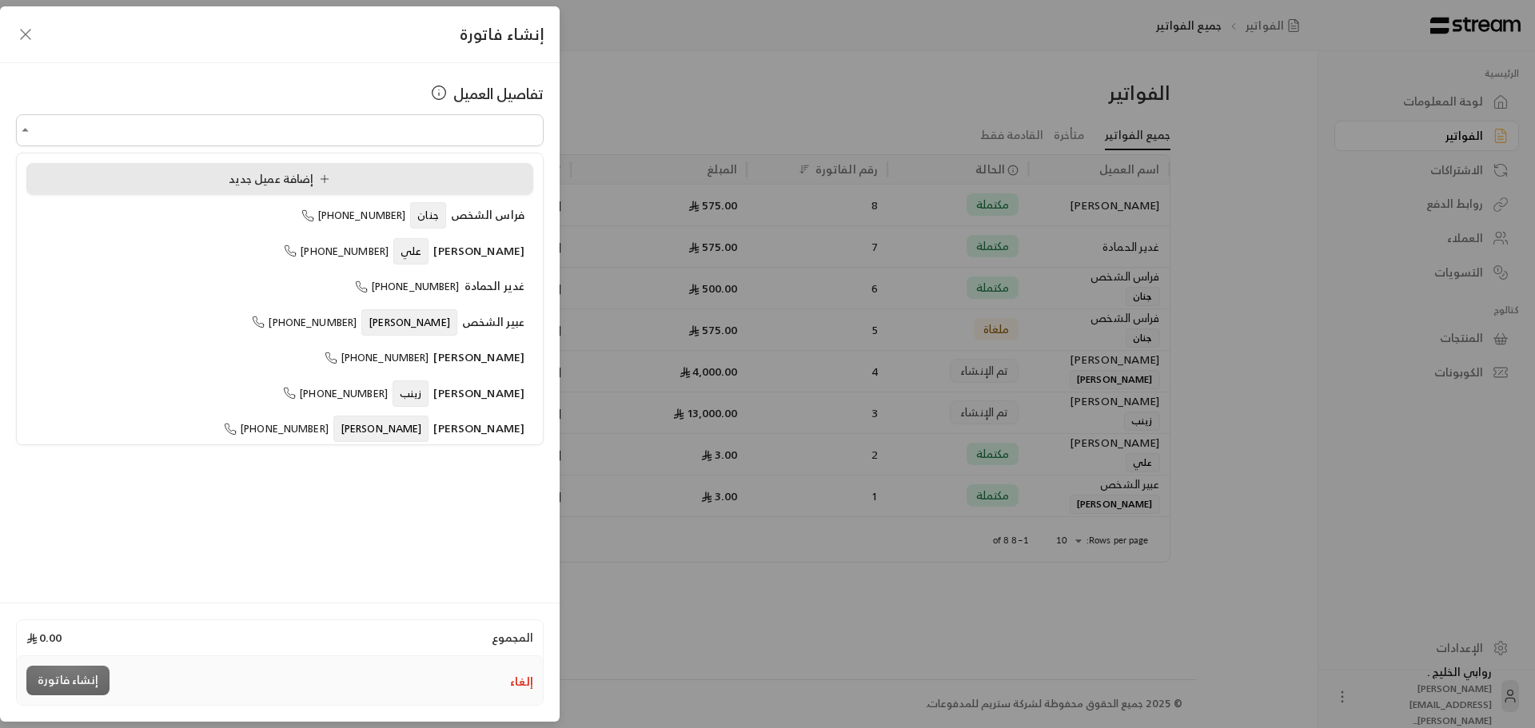
click at [362, 185] on div "إضافة عميل جديد" at bounding box center [279, 179] width 489 height 17
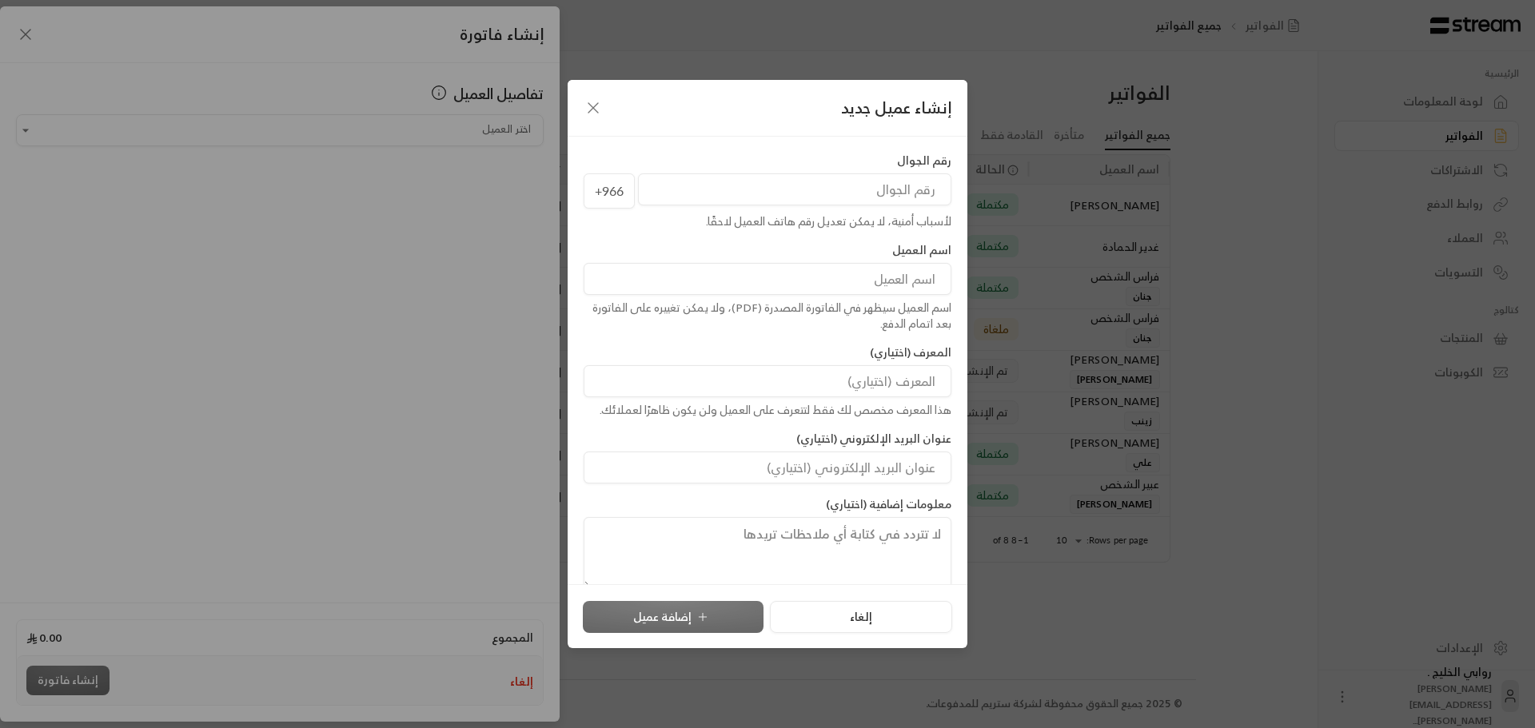
click at [873, 191] on input "tel" at bounding box center [794, 189] width 313 height 32
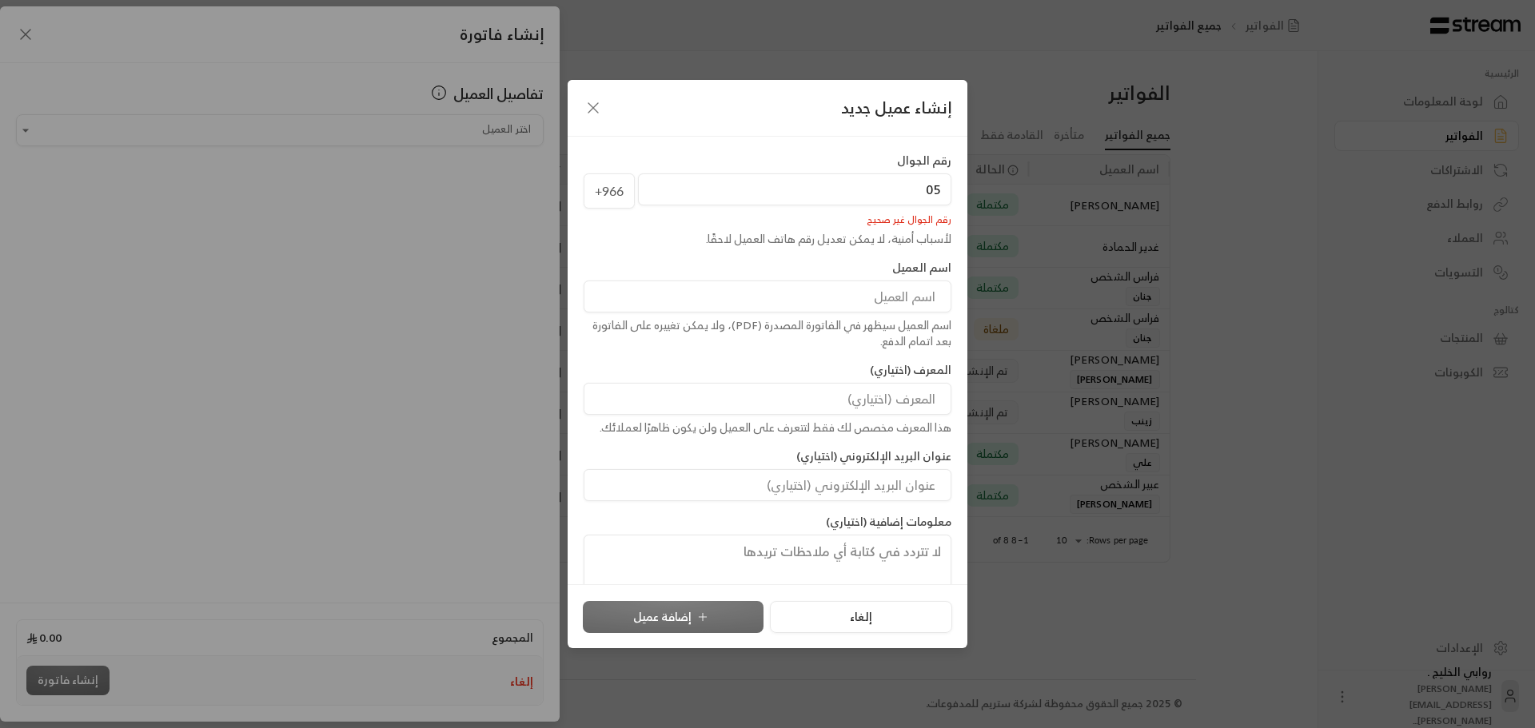
type input "0"
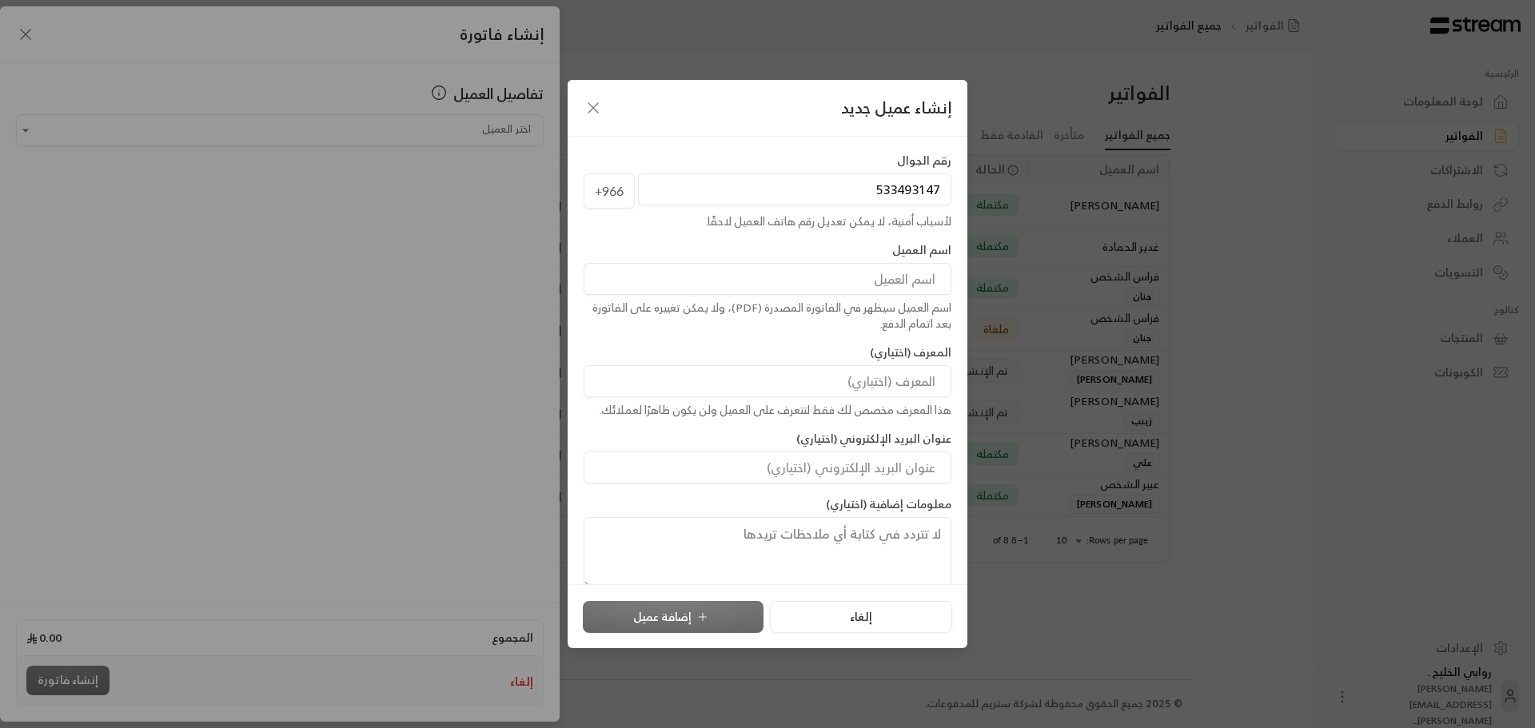
type input "533493147"
click at [846, 270] on input at bounding box center [768, 279] width 368 height 32
type input "u"
type input "[PERSON_NAME]"
click at [823, 393] on input at bounding box center [768, 381] width 368 height 32
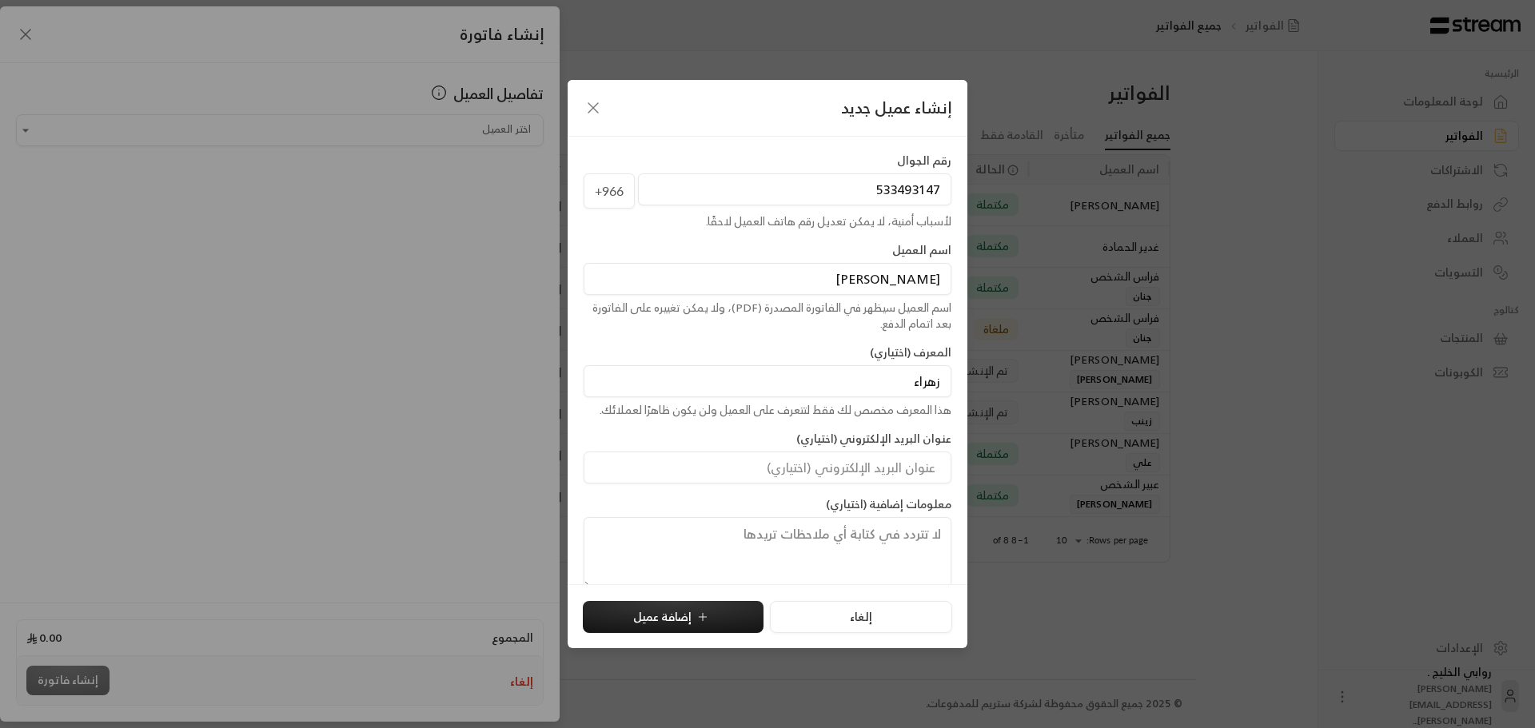
type input "زهراء"
click at [857, 552] on textarea at bounding box center [768, 553] width 368 height 72
type textarea "د"
click at [643, 617] on button "إضافة عميل" at bounding box center [673, 617] width 181 height 32
type input "**********"
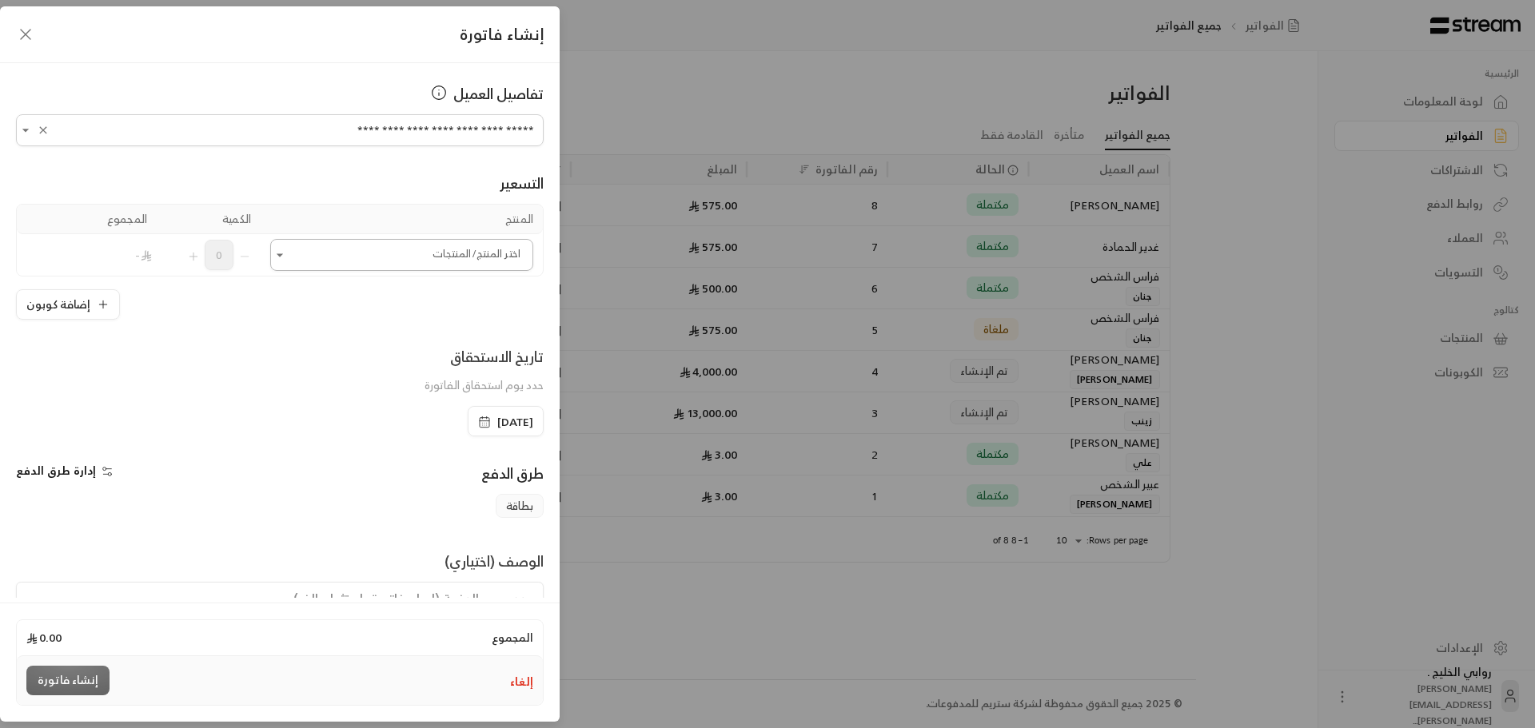
click at [336, 249] on input "اختر العميل" at bounding box center [401, 255] width 263 height 28
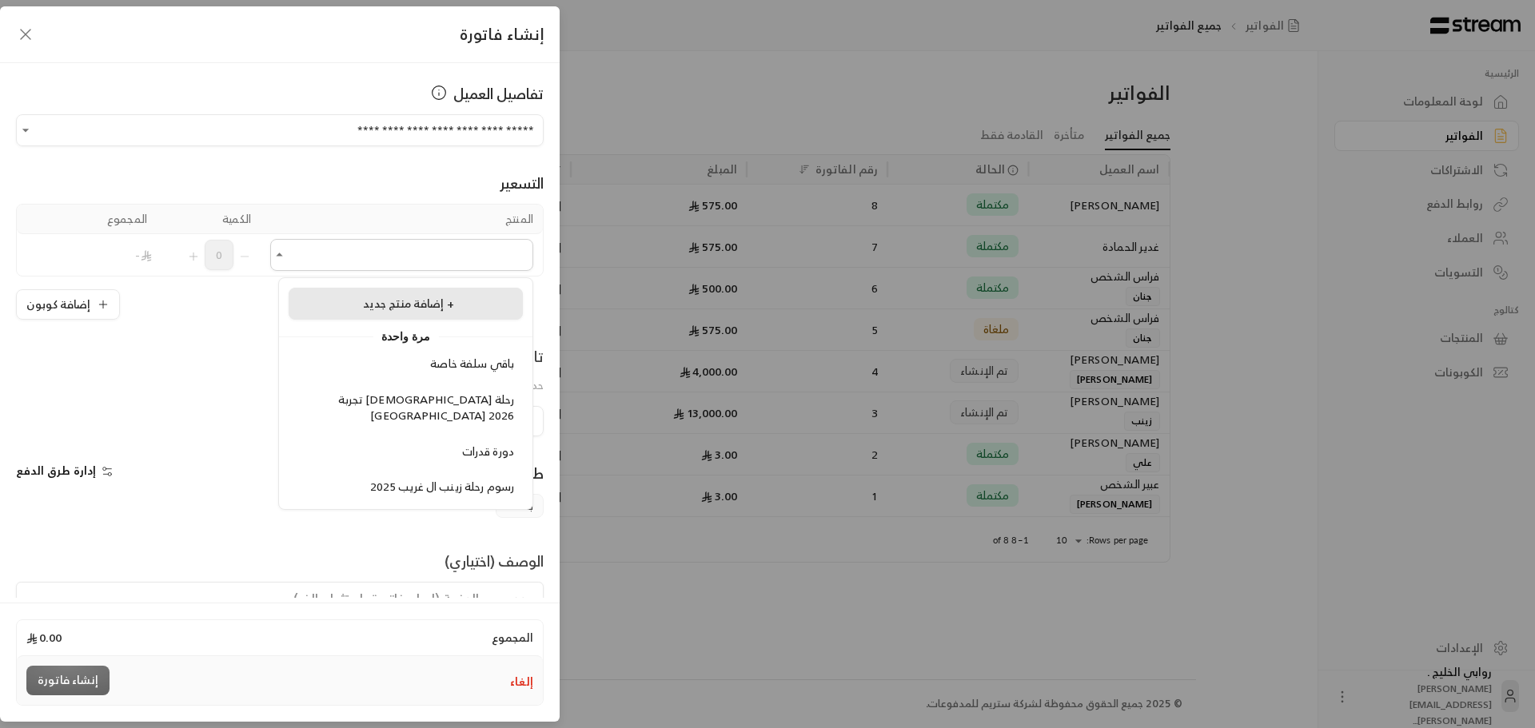
click at [373, 297] on span "إضافة منتج جديد +" at bounding box center [408, 303] width 91 height 20
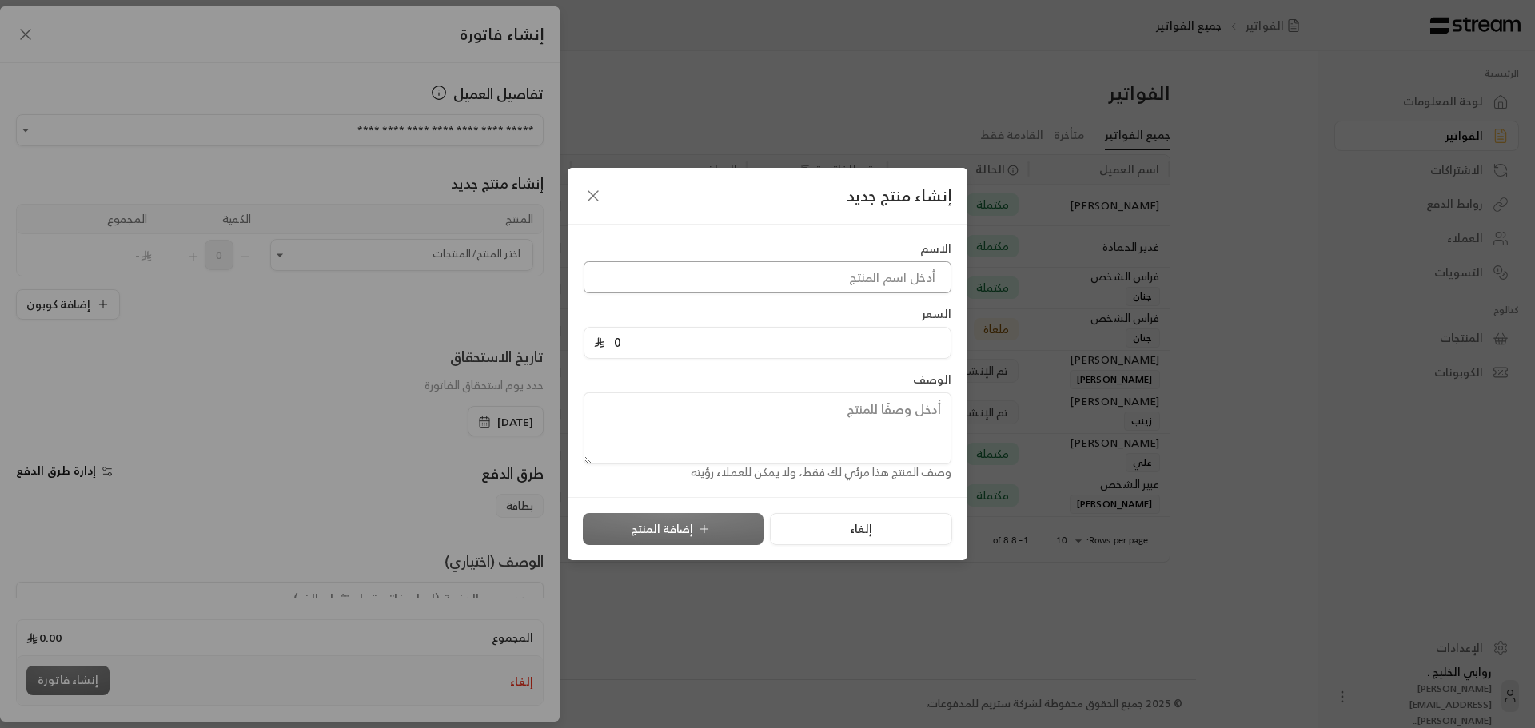
click at [851, 273] on input at bounding box center [768, 277] width 368 height 32
type input "home stay"
click at [860, 344] on input "0" at bounding box center [772, 343] width 337 height 30
type input "1"
click at [668, 524] on button "إضافة المنتج" at bounding box center [673, 529] width 181 height 32
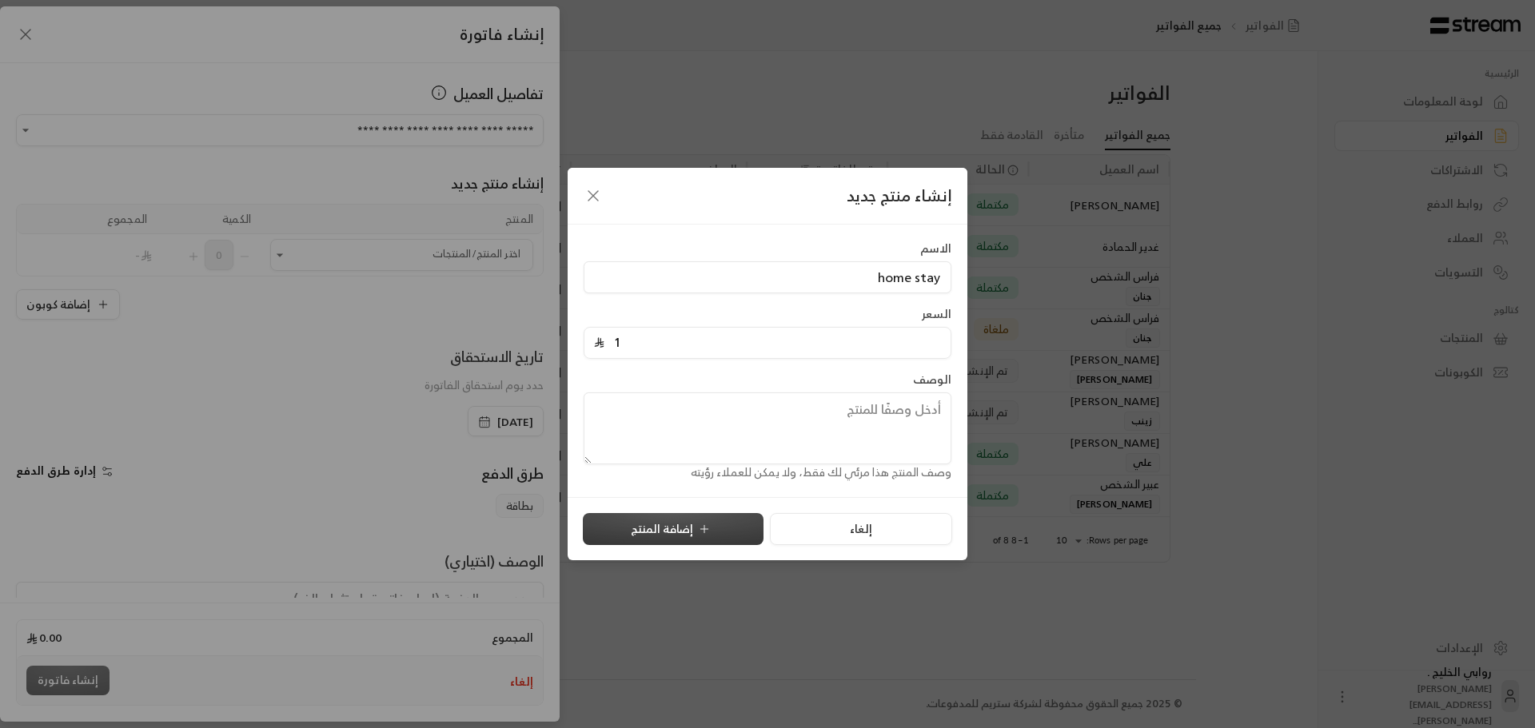
type input "0"
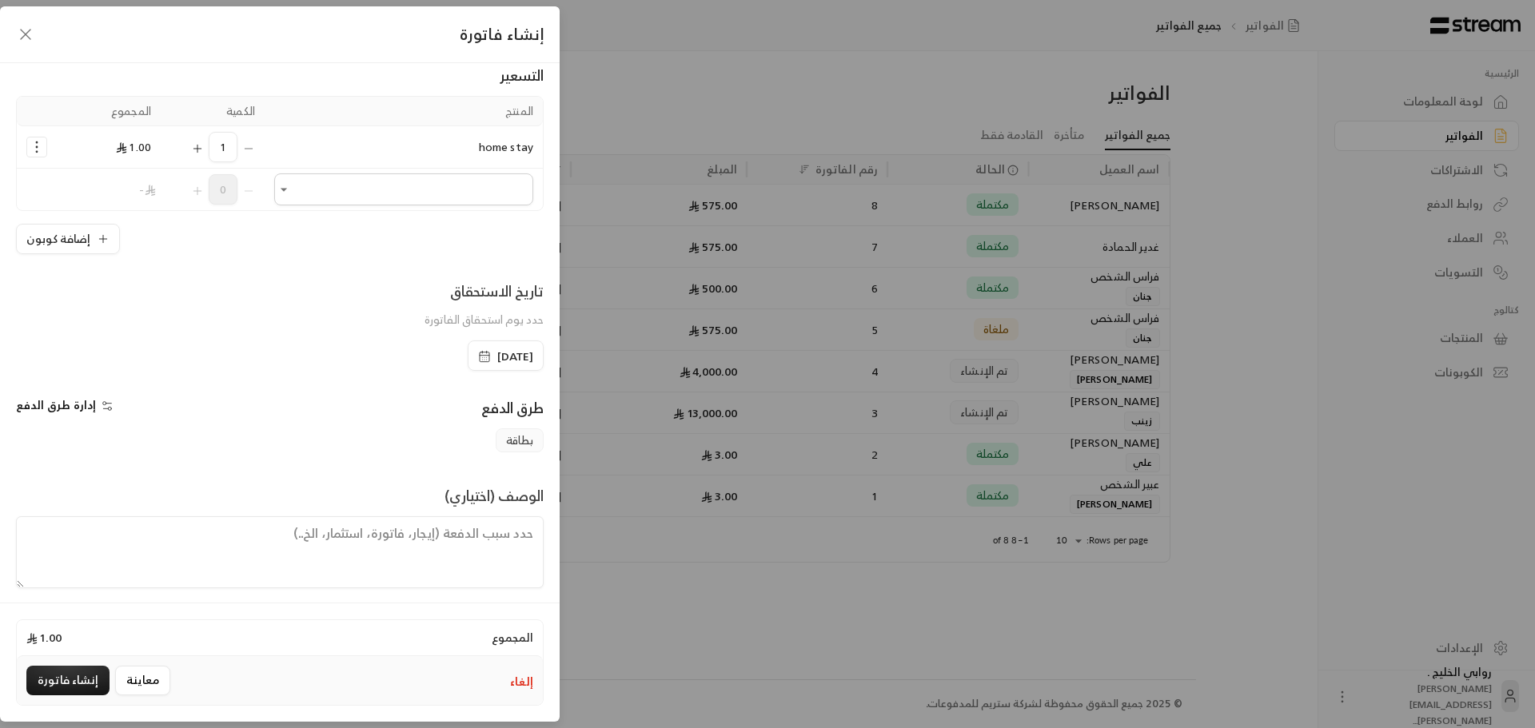
scroll to position [118, 0]
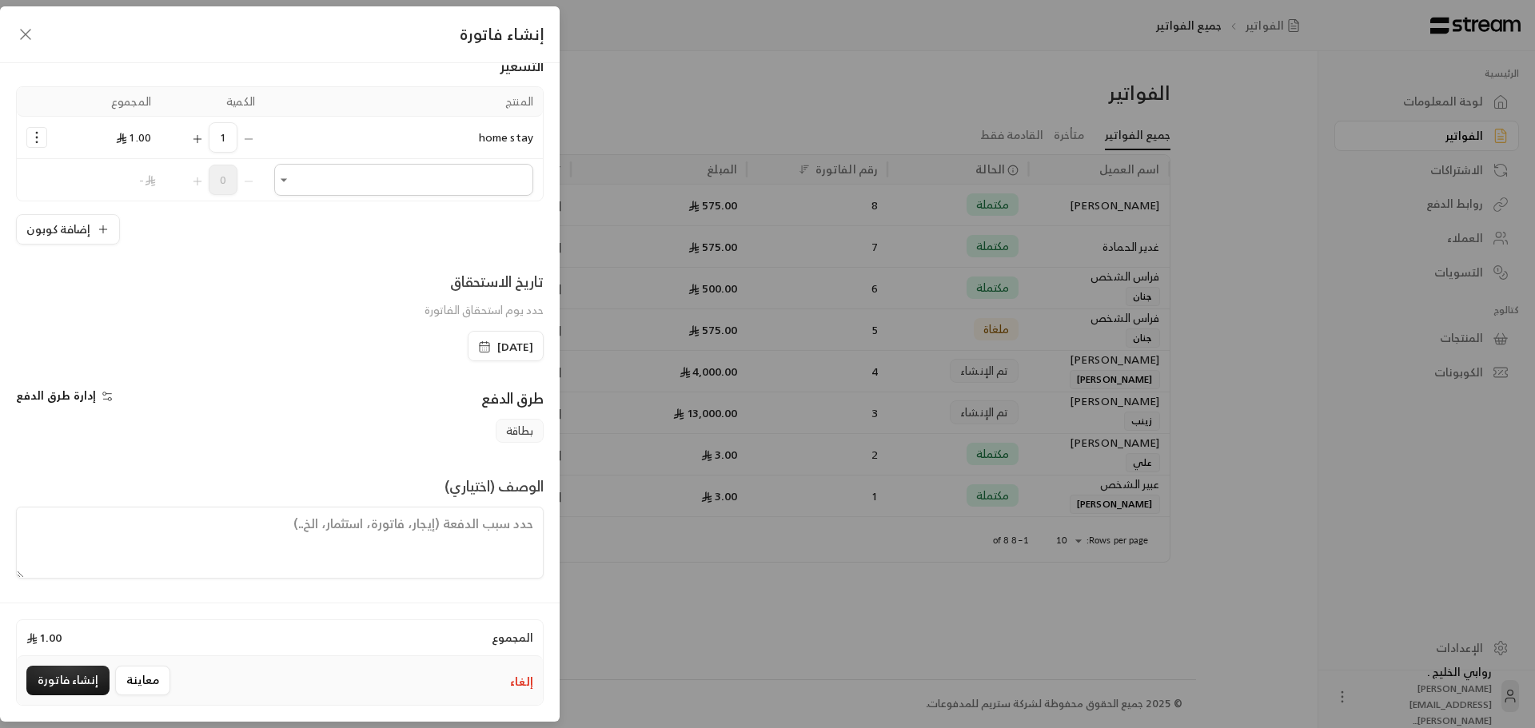
click at [380, 529] on textarea at bounding box center [280, 543] width 528 height 72
type textarea "3 weeks"
click at [68, 680] on button "إنشاء فاتورة" at bounding box center [67, 681] width 83 height 30
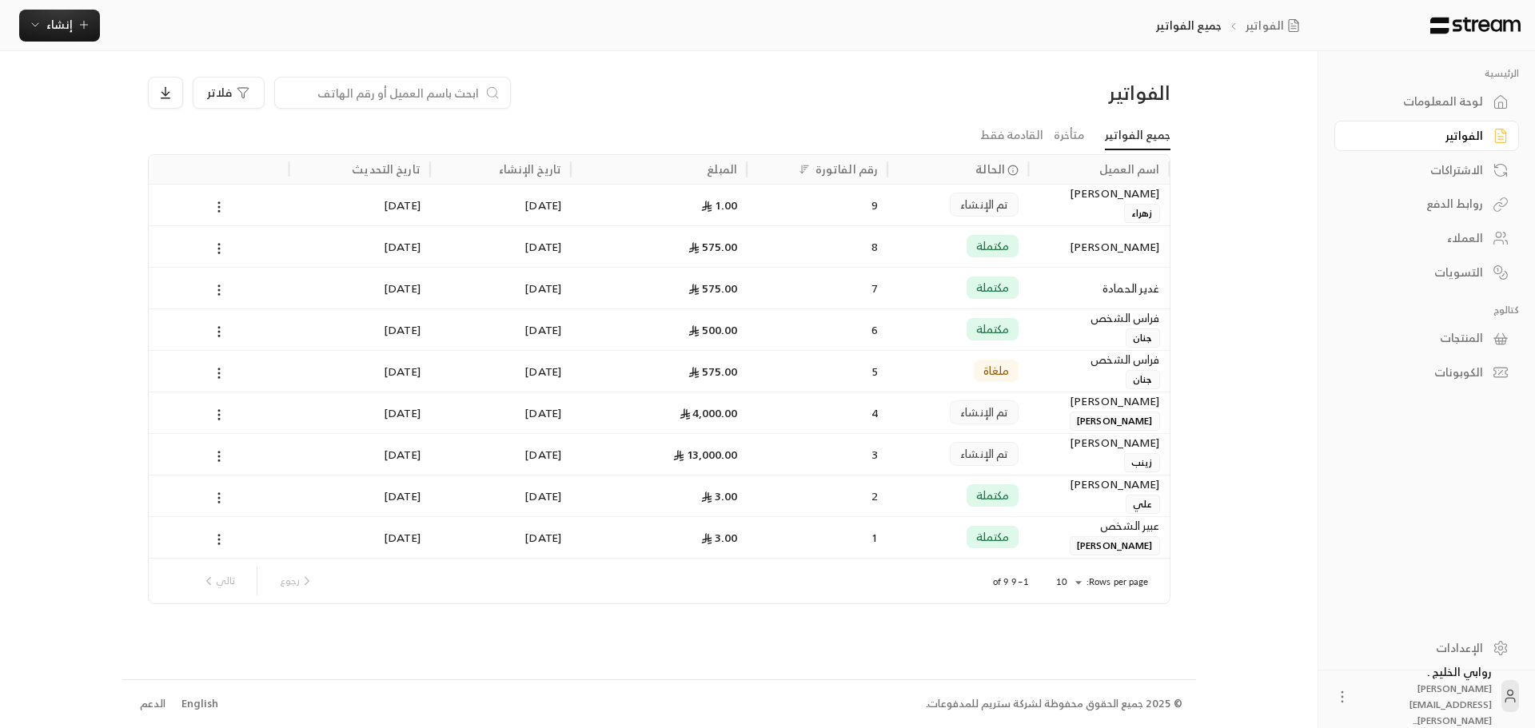
click at [660, 334] on div "500.00" at bounding box center [658, 329] width 157 height 41
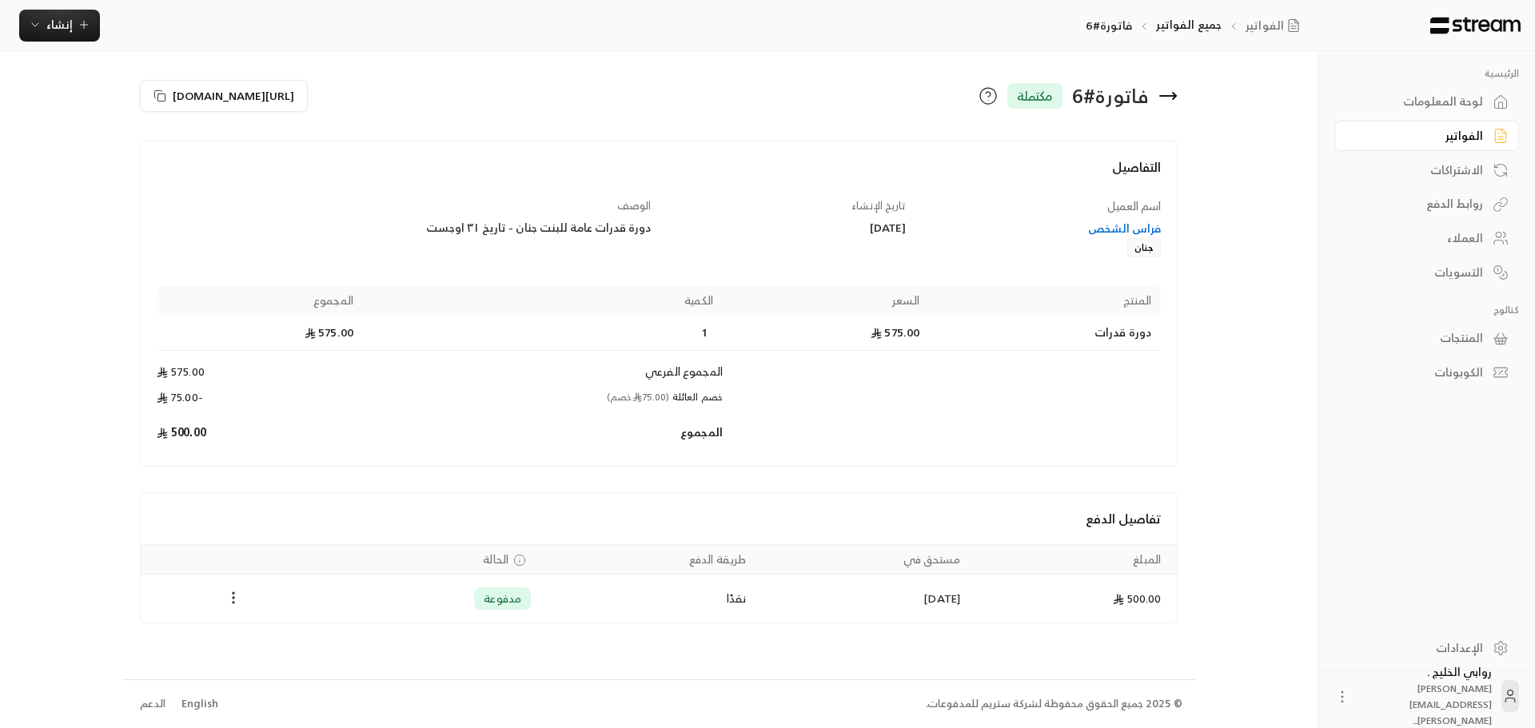
click at [1175, 96] on icon at bounding box center [1168, 96] width 16 height 0
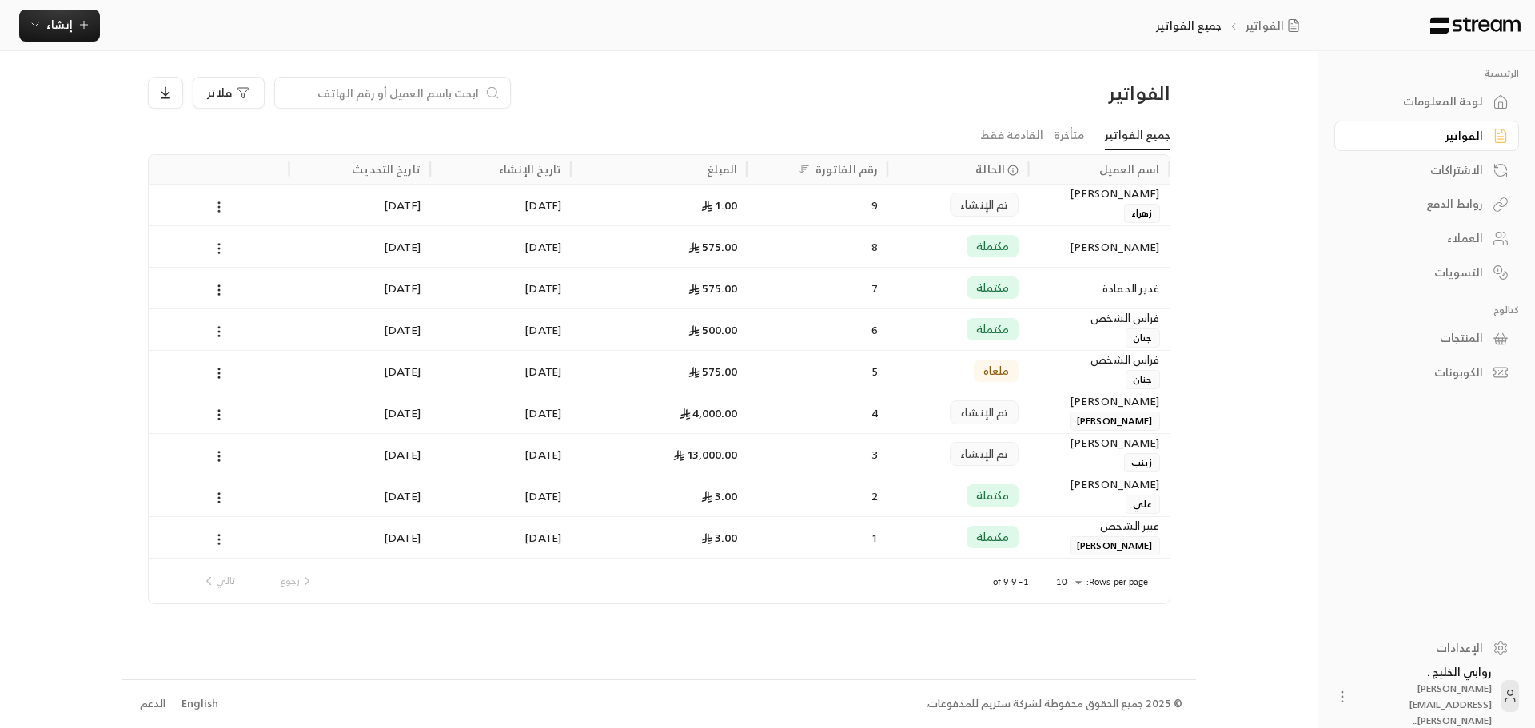
click at [219, 207] on circle at bounding box center [219, 207] width 2 height 2
click at [257, 237] on ul "عرض" at bounding box center [237, 249] width 49 height 42
click at [240, 252] on li "عرض" at bounding box center [237, 248] width 41 height 29
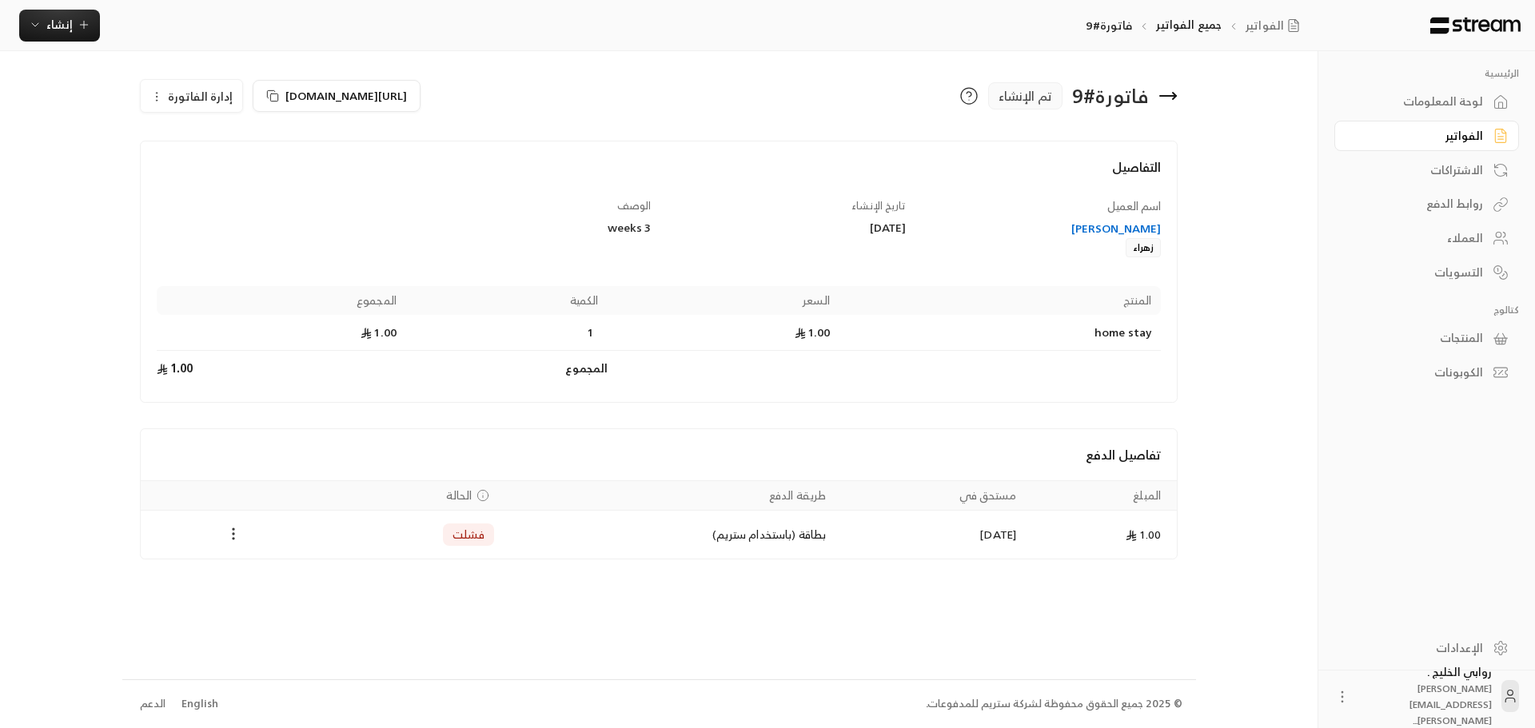
click at [231, 534] on icon "Payments" at bounding box center [233, 534] width 16 height 16
click at [198, 415] on div at bounding box center [767, 364] width 1535 height 728
click at [169, 100] on span "إدارة الفاتورة" at bounding box center [200, 96] width 65 height 20
click at [185, 174] on link "إلغاء" at bounding box center [200, 172] width 99 height 29
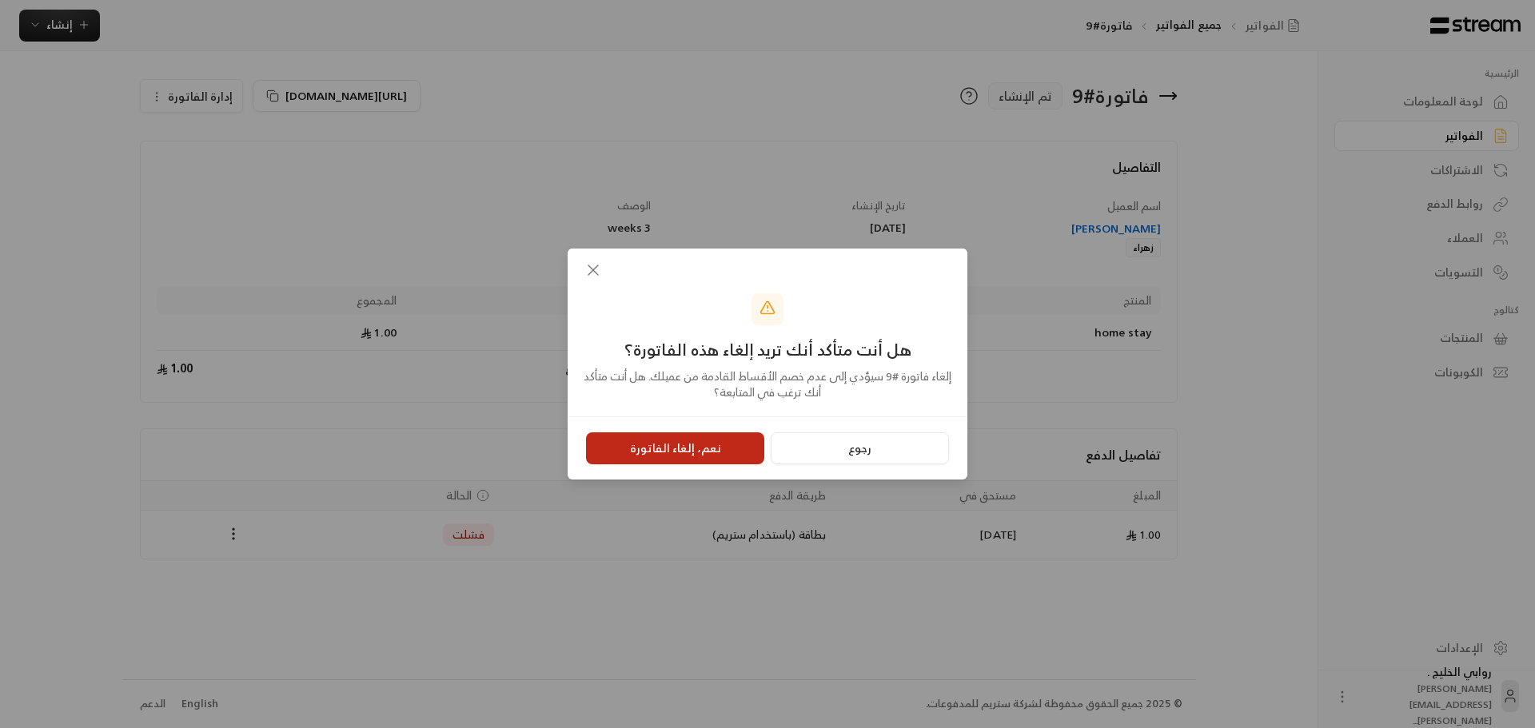
click at [623, 458] on button "نعم، إلغاء الفاتورة" at bounding box center [675, 449] width 178 height 32
